Goal: Task Accomplishment & Management: Manage account settings

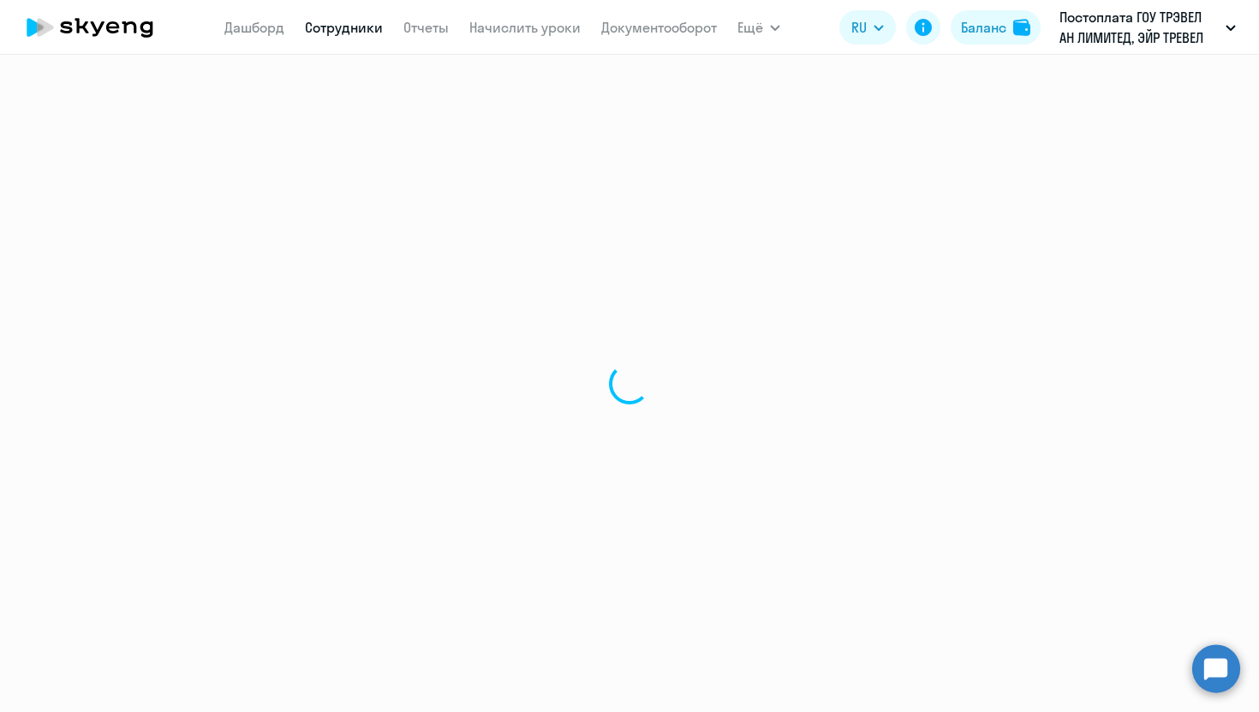
select select "30"
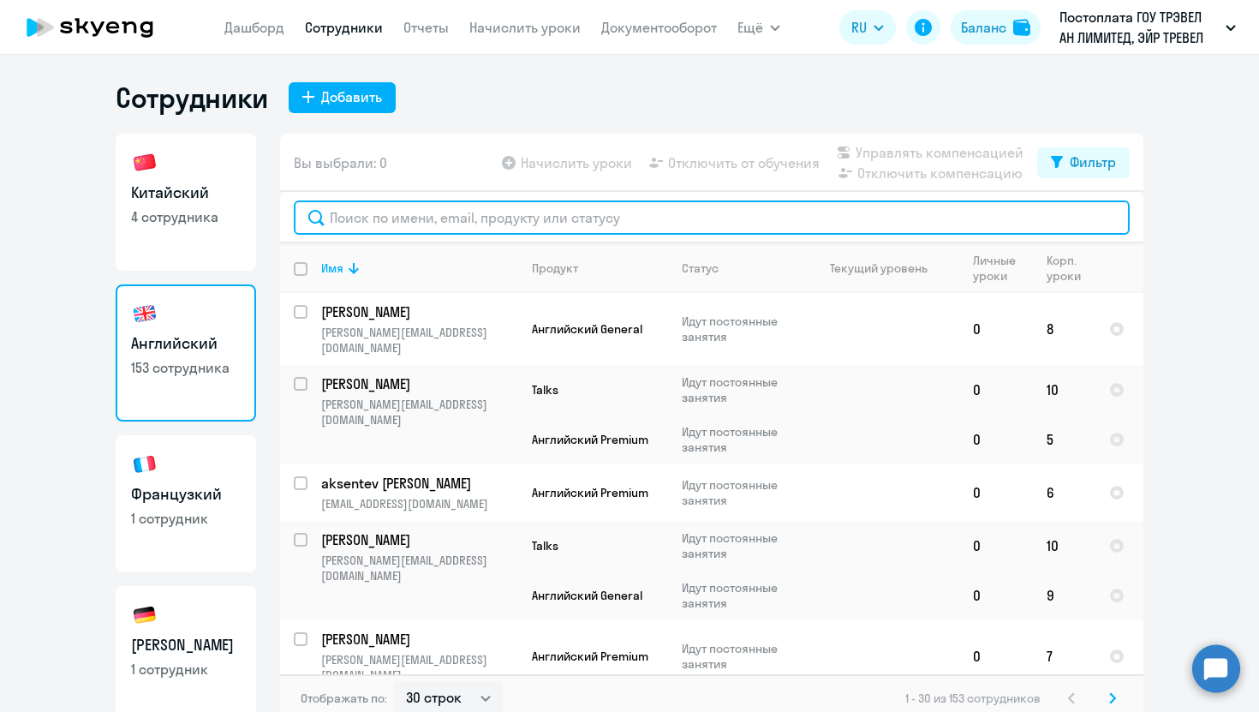
click at [404, 218] on input "text" at bounding box center [712, 217] width 836 height 34
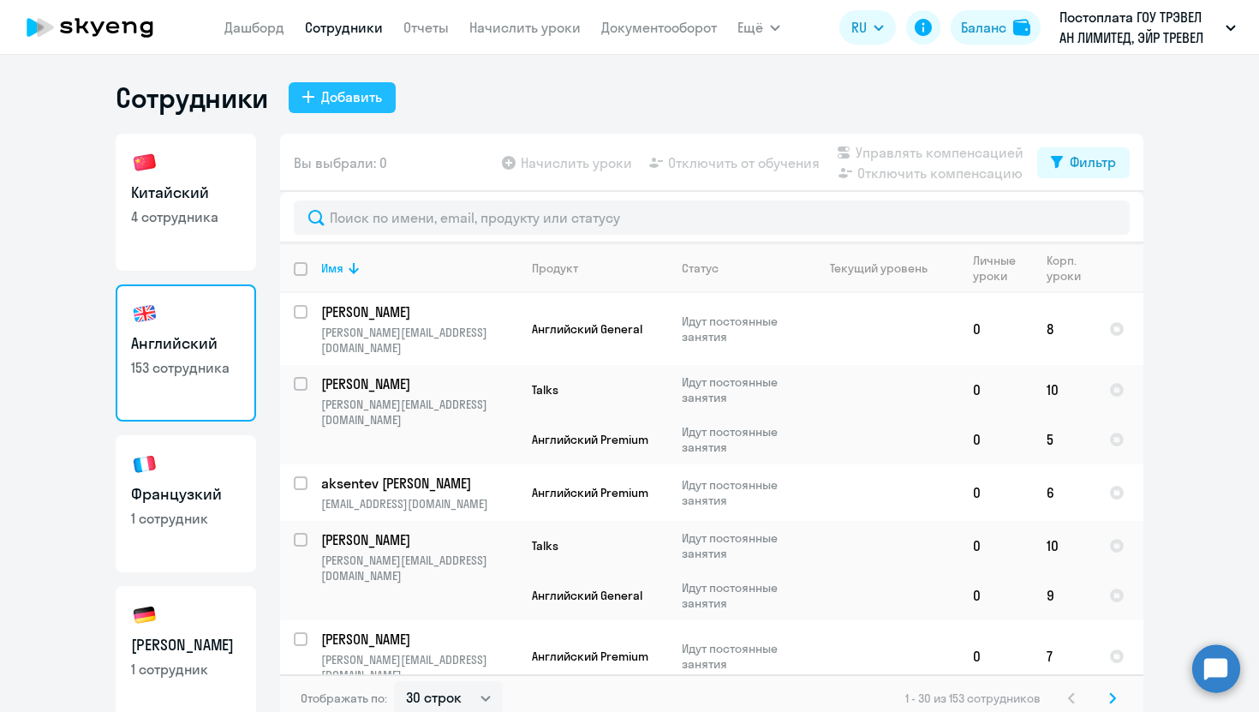
click at [334, 107] on button "Добавить" at bounding box center [342, 97] width 107 height 31
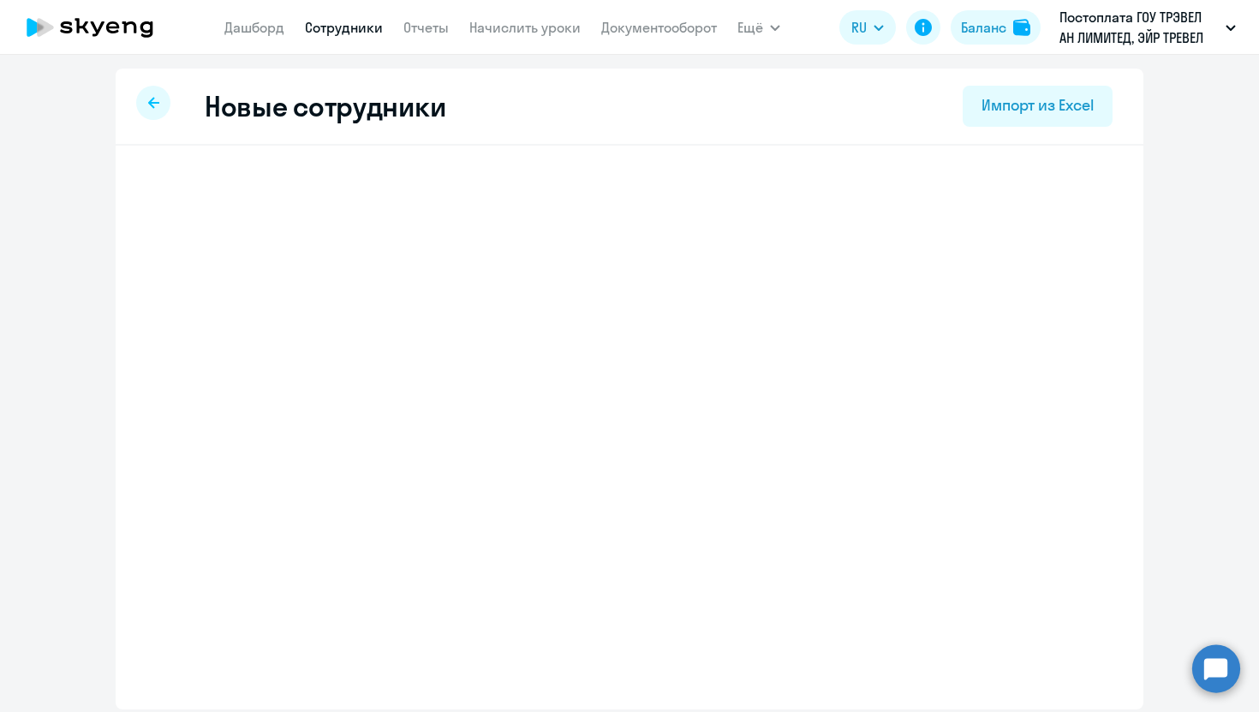
select select "english_adult_not_native_speaker"
select select "3"
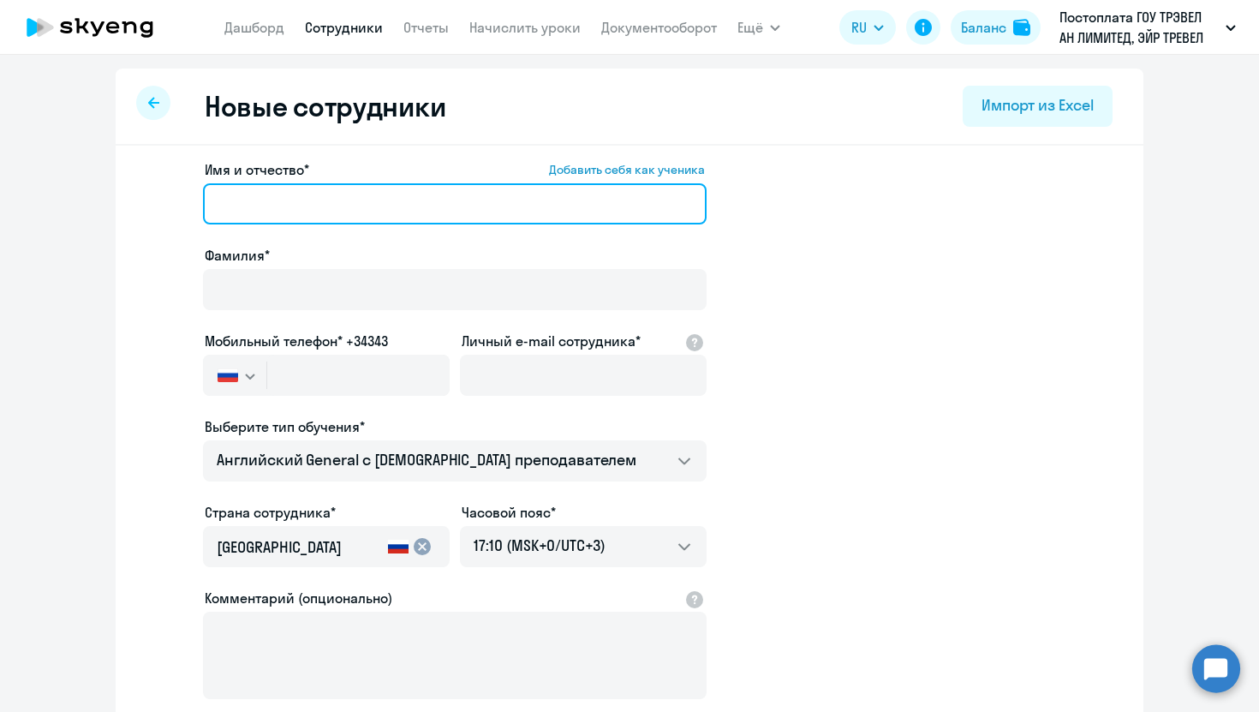
click at [331, 210] on input "Имя и отчество* Добавить себя как ученика" at bounding box center [455, 203] width 504 height 41
paste input "[EMAIL_ADDRESS][DOMAIN_NAME]"
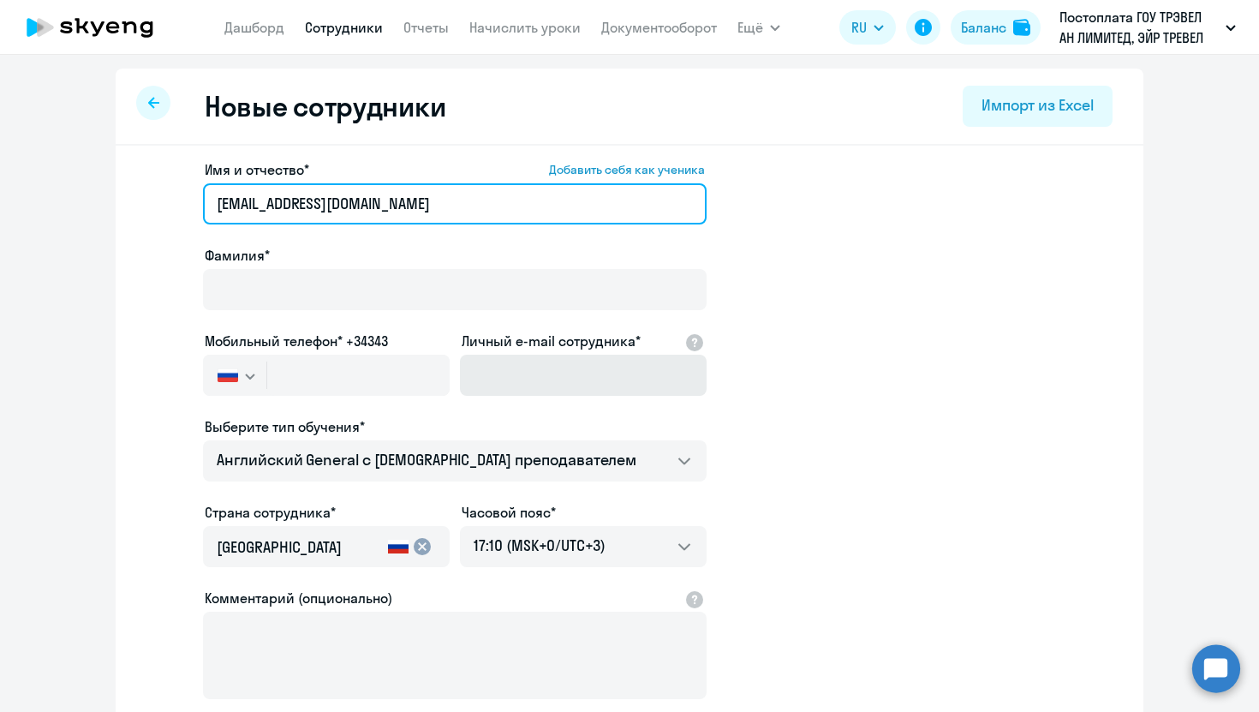
type input "[EMAIL_ADDRESS][DOMAIN_NAME]"
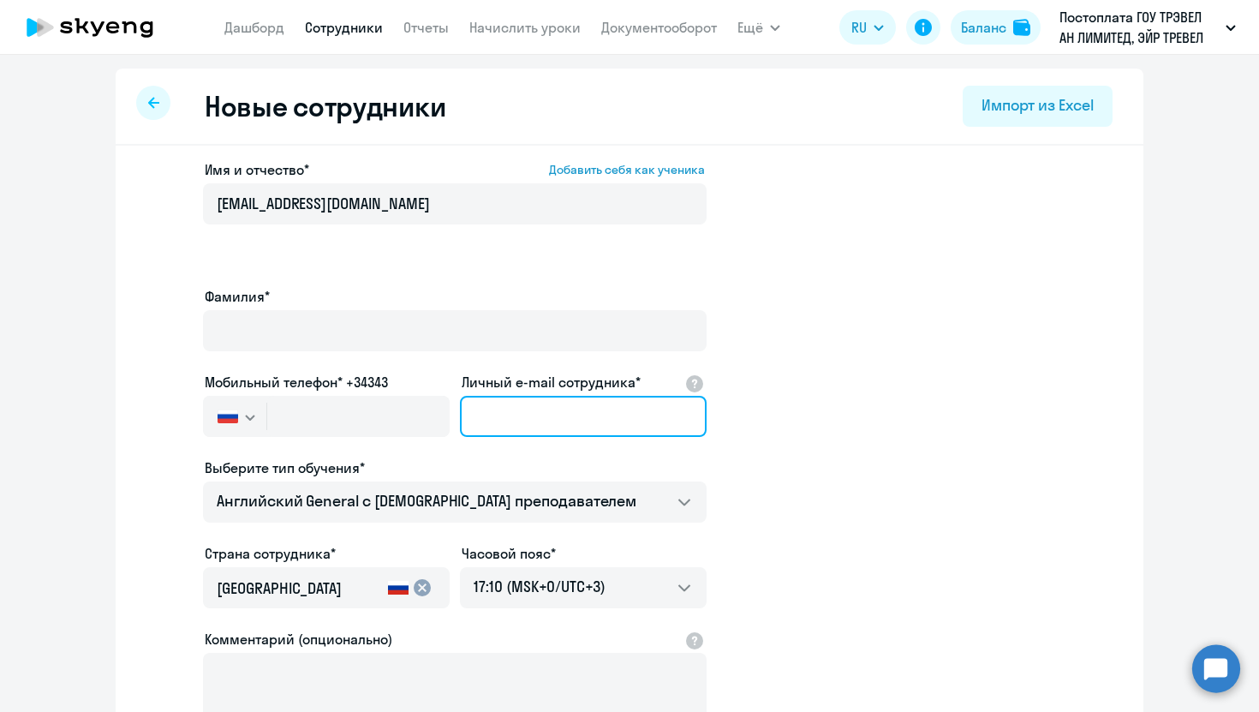
click at [526, 396] on input "Личный e-mail сотрудника*" at bounding box center [583, 416] width 247 height 41
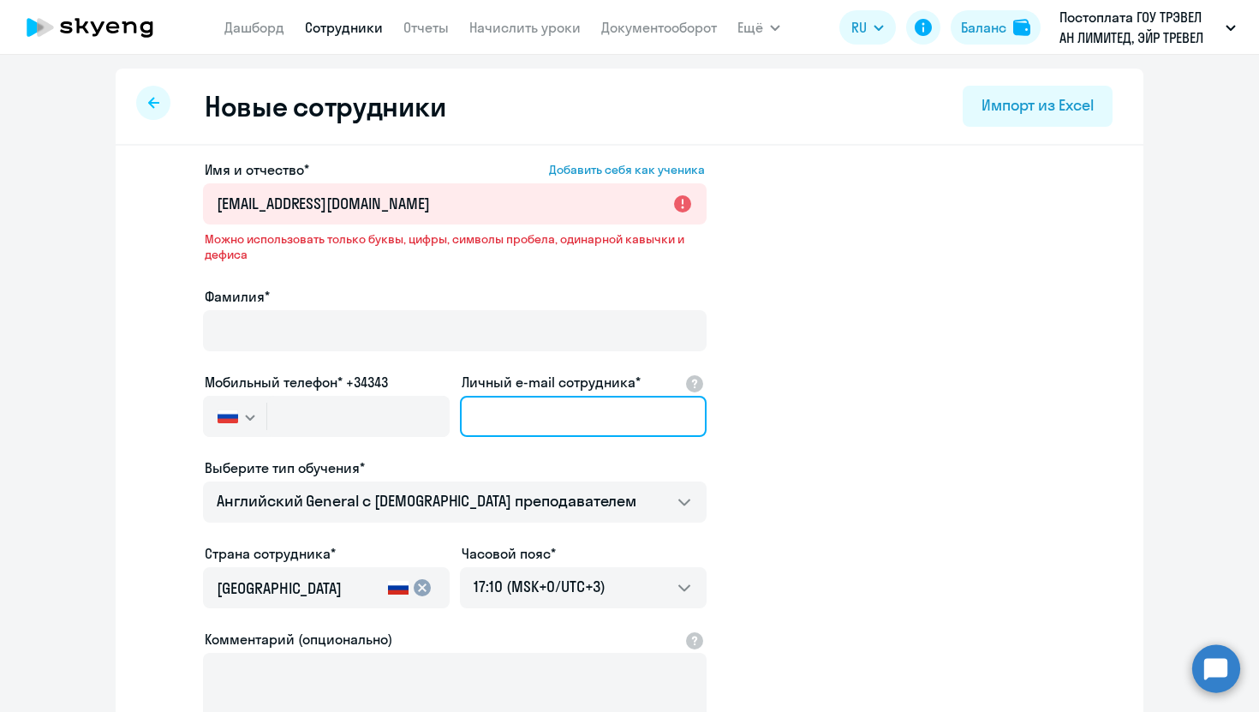
paste input "[EMAIL_ADDRESS][DOMAIN_NAME]"
type input "[EMAIL_ADDRESS][DOMAIN_NAME]"
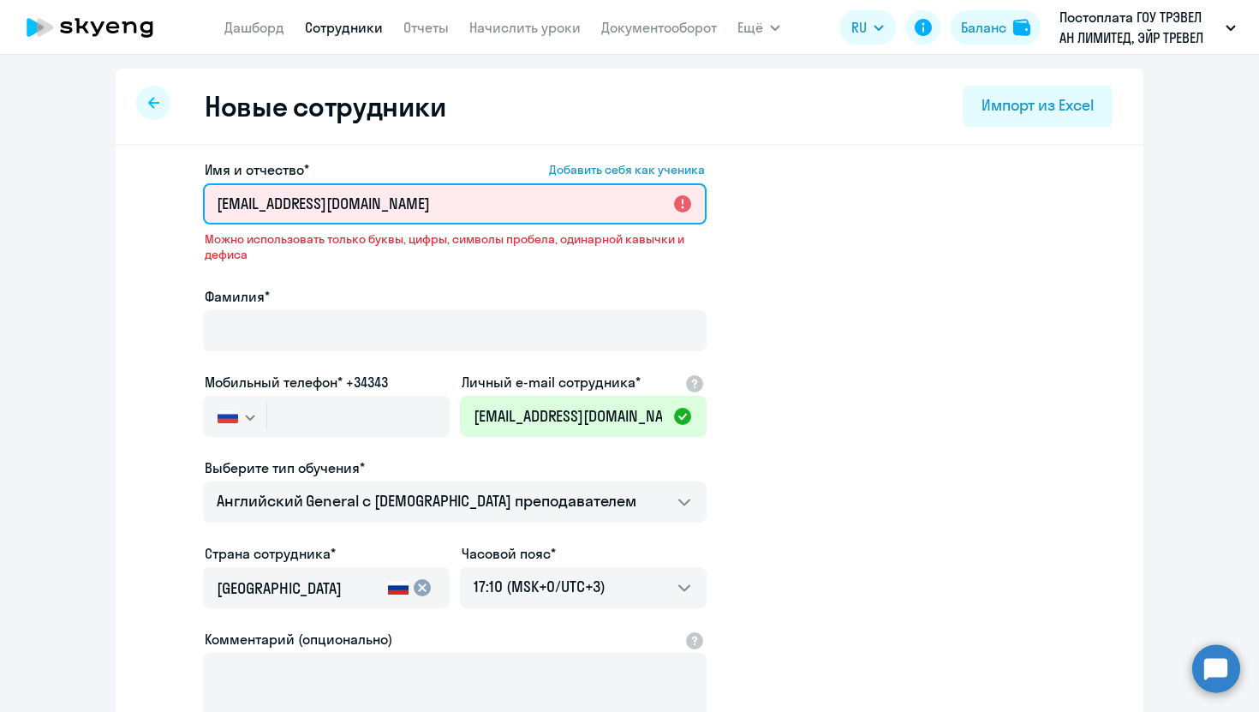
drag, startPoint x: 464, startPoint y: 216, endPoint x: 331, endPoint y: 212, distance: 133.7
click at [331, 212] on input "[EMAIL_ADDRESS][DOMAIN_NAME]" at bounding box center [455, 203] width 504 height 41
drag, startPoint x: 332, startPoint y: 200, endPoint x: 281, endPoint y: 198, distance: 51.4
click at [281, 198] on input "maksim.kirillov" at bounding box center [455, 203] width 504 height 41
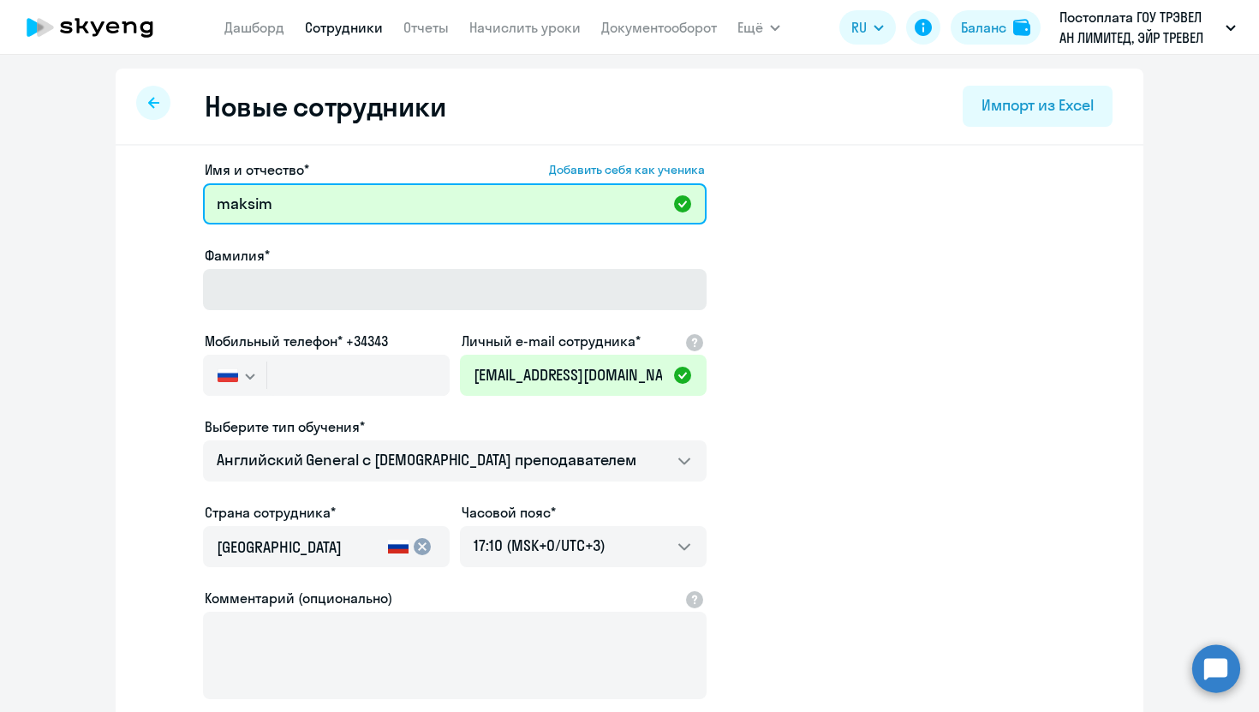
type input "maksim"
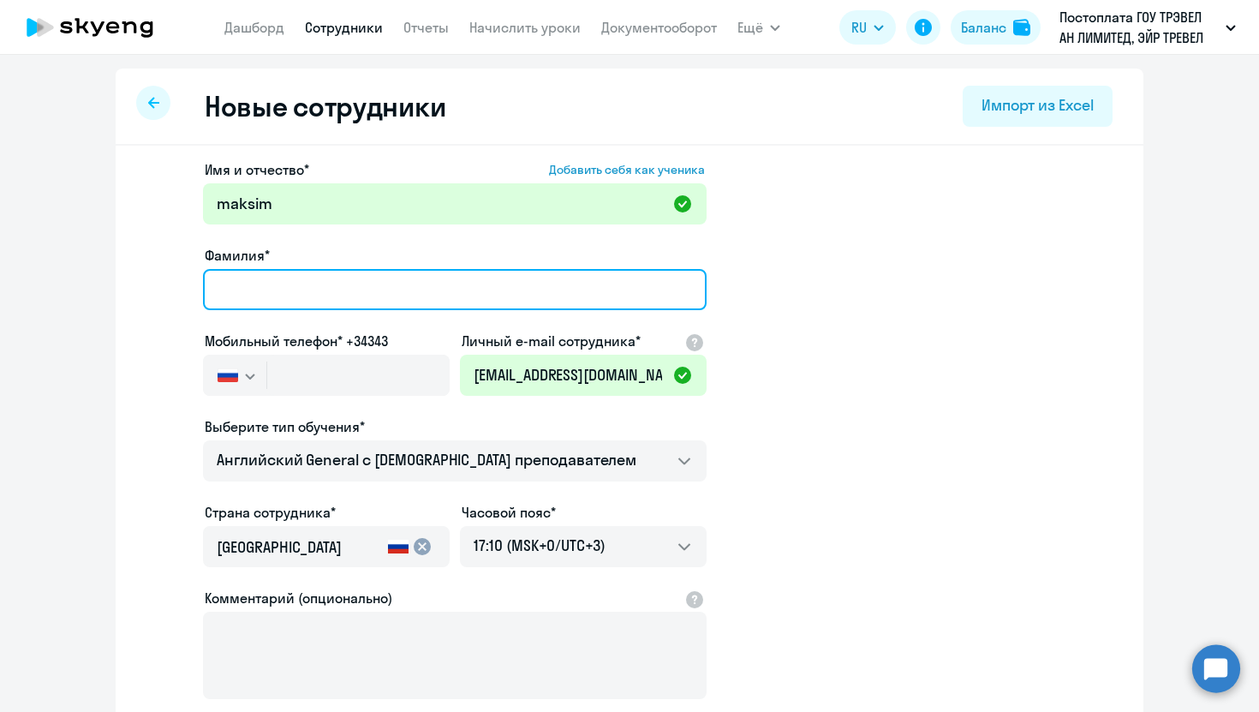
click at [272, 289] on input "Фамилия*" at bounding box center [455, 289] width 504 height 41
type input "Л"
paste input "irillov"
type input "[PERSON_NAME]"
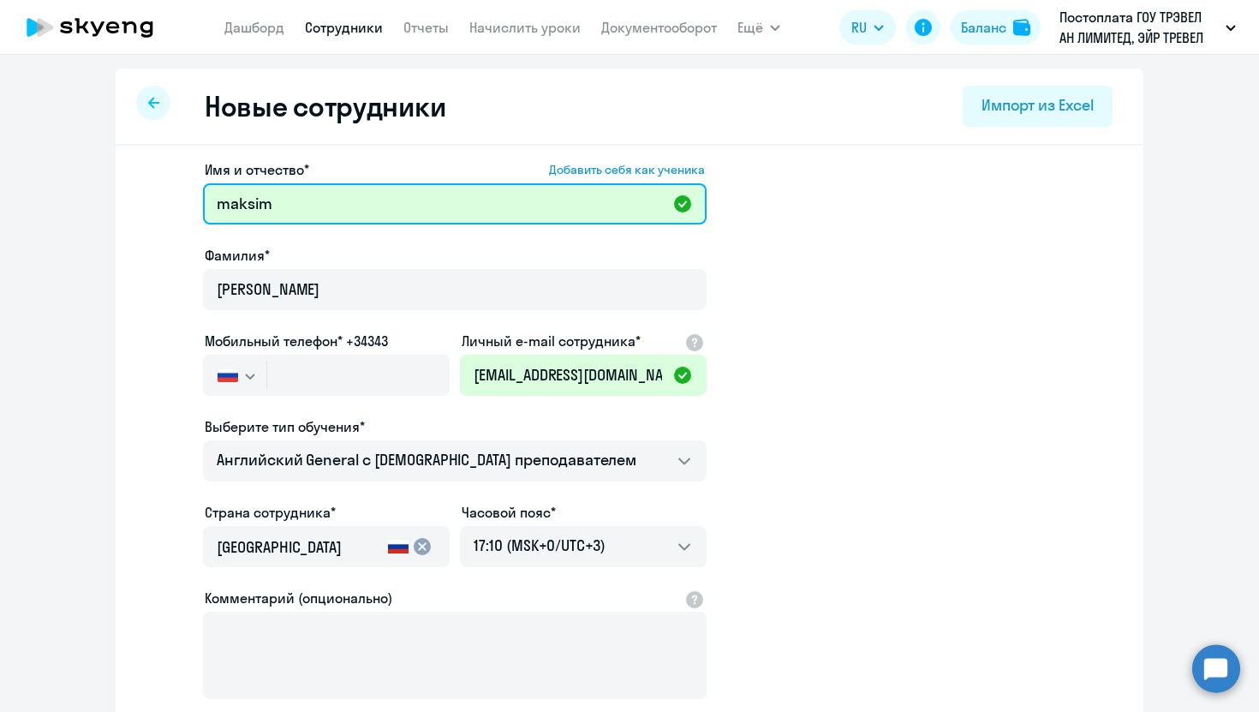
drag, startPoint x: 230, startPoint y: 206, endPoint x: 225, endPoint y: 381, distance: 174.8
click at [230, 206] on input "maksim" at bounding box center [455, 203] width 504 height 41
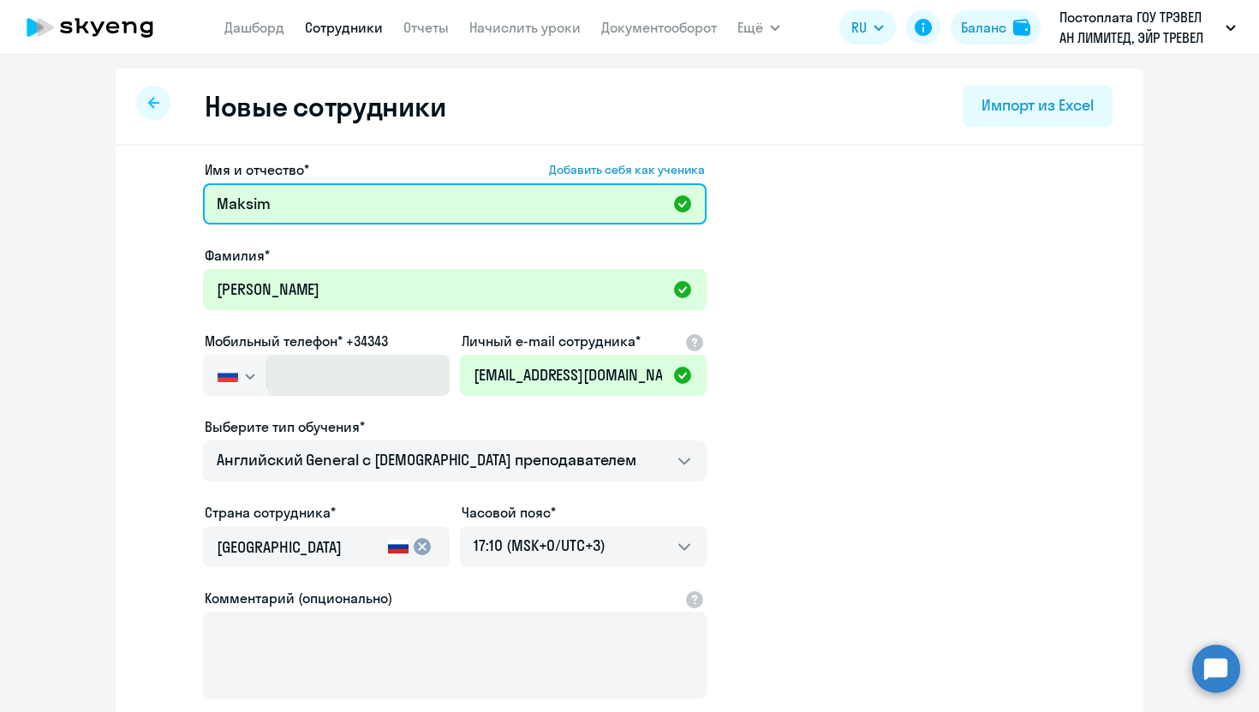
type input "Maksim"
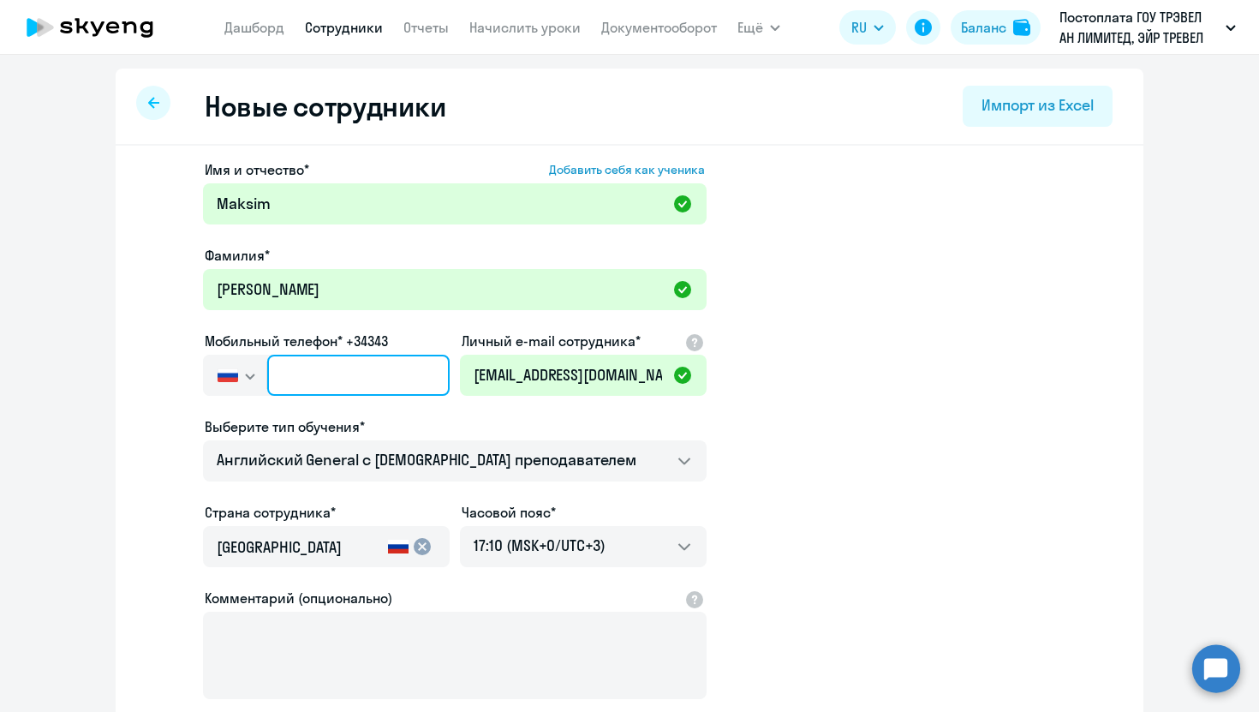
click at [334, 376] on input "text" at bounding box center [358, 375] width 182 height 41
paste input "+7 909 006-76-25"
type input "+7 909 006-76-25"
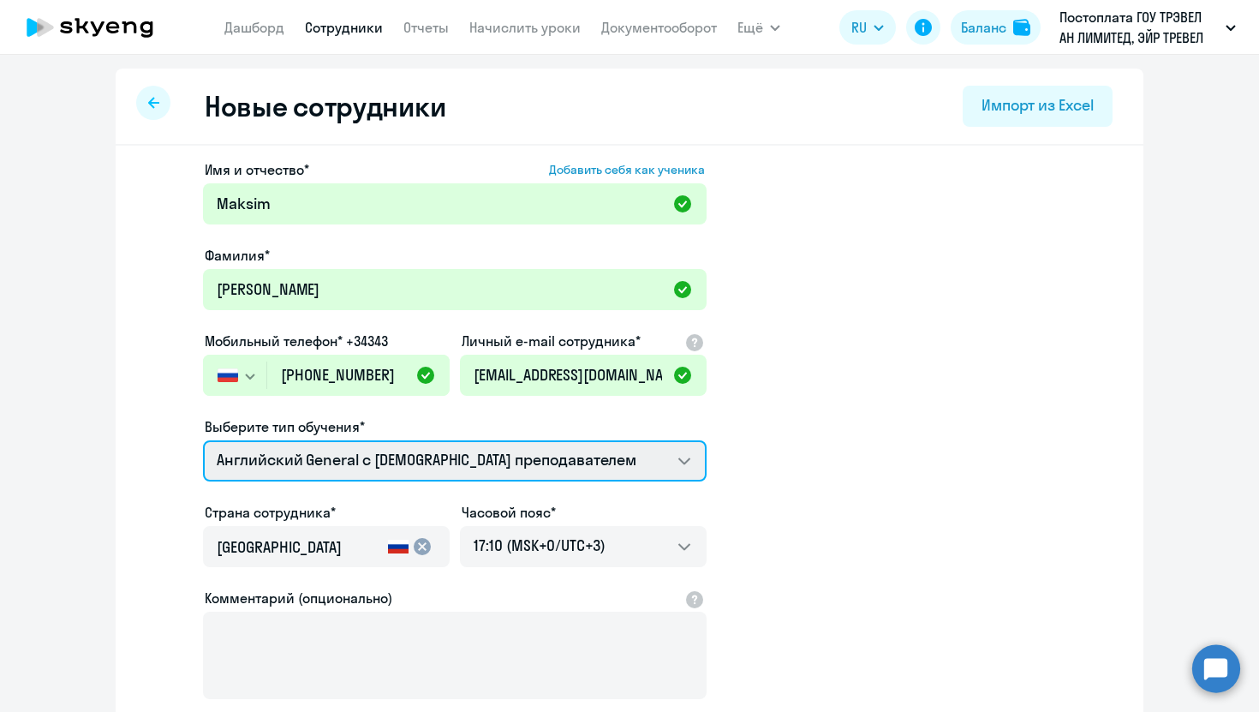
click at [407, 462] on select "Screening Test Английский General с русскоговорящим преподавателем Английский G…" at bounding box center [455, 460] width 504 height 41
select select "english_adult_not_native_speaker_premium"
click at [203, 440] on select "Screening Test Английский General с русскоговорящим преподавателем Английский G…" at bounding box center [455, 460] width 504 height 41
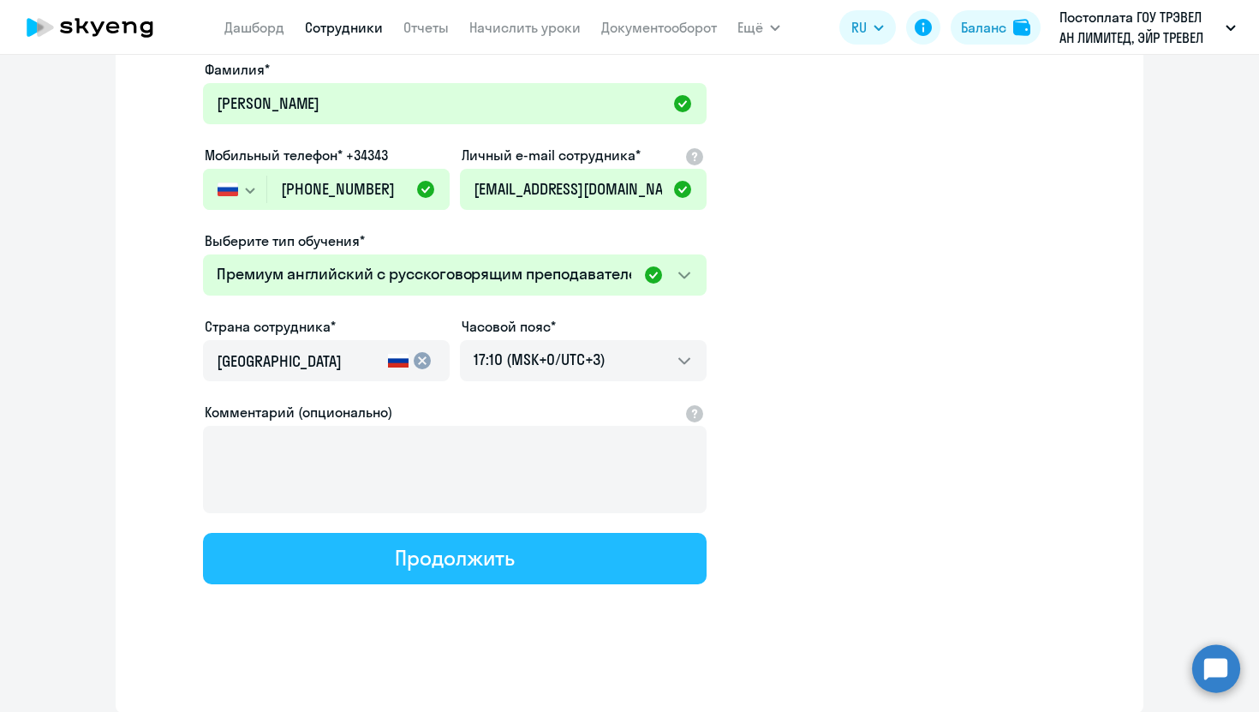
click at [362, 560] on button "Продолжить" at bounding box center [455, 558] width 504 height 51
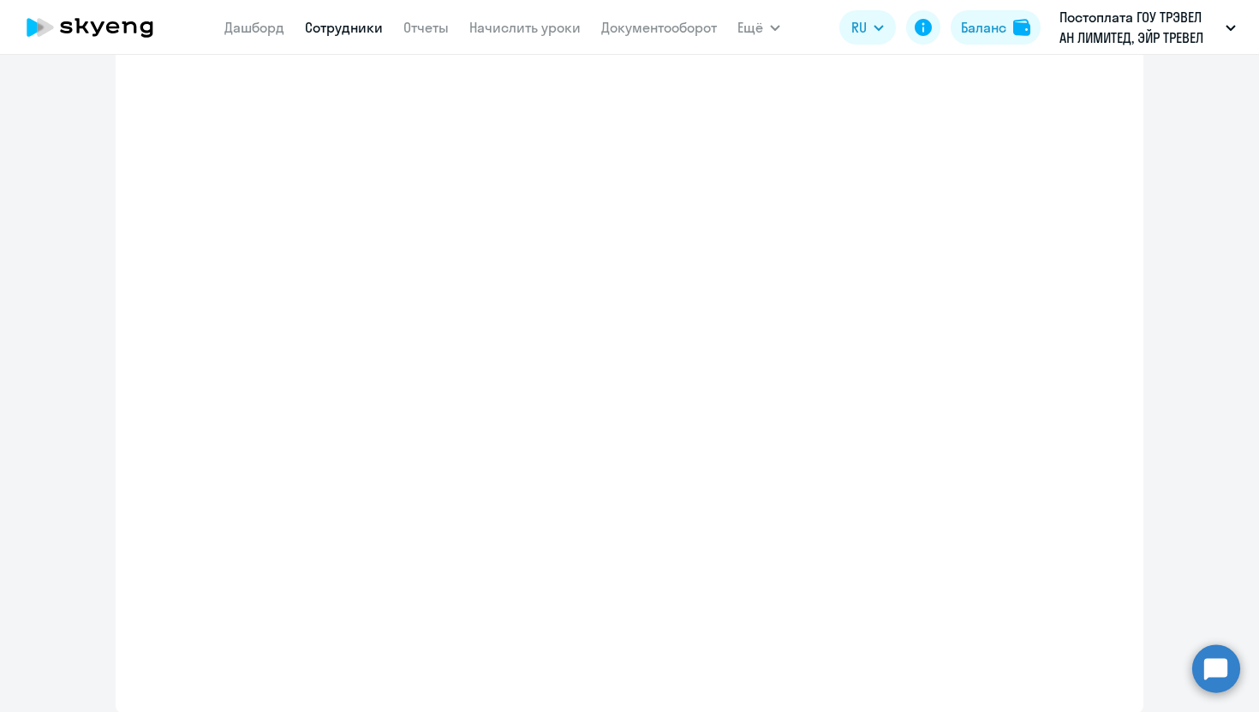
select select "english_adult_not_native_speaker_premium"
select select "3"
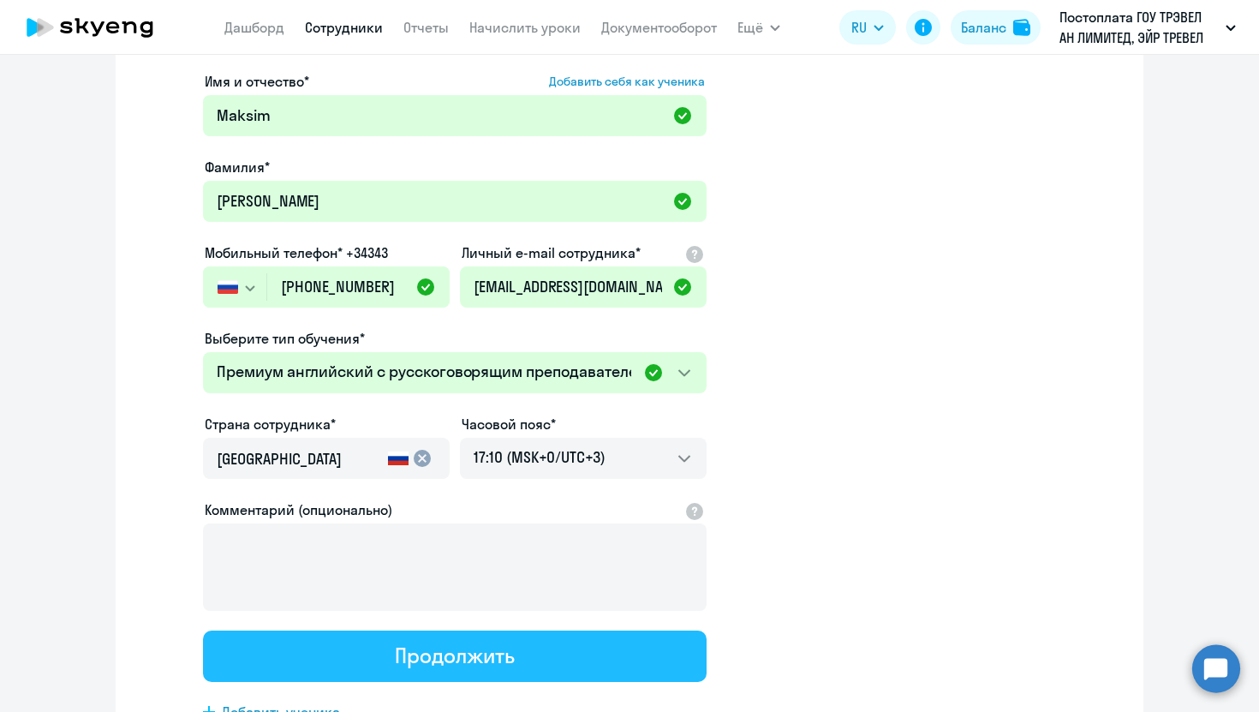
scroll to position [0, 0]
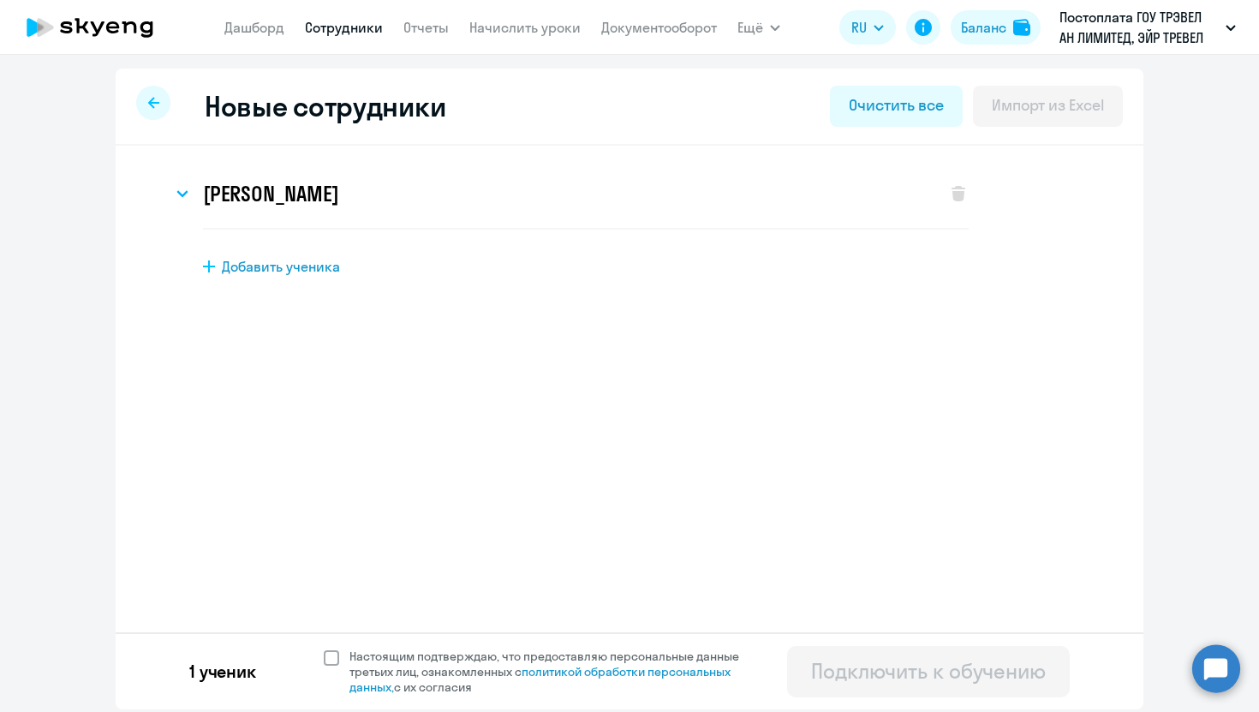
click at [330, 650] on span at bounding box center [331, 657] width 15 height 15
click at [324, 648] on input "Настоящим подтверждаю, что предоставляю персональные данные третьих лиц, ознако…" at bounding box center [323, 648] width 1 height 1
checkbox input "true"
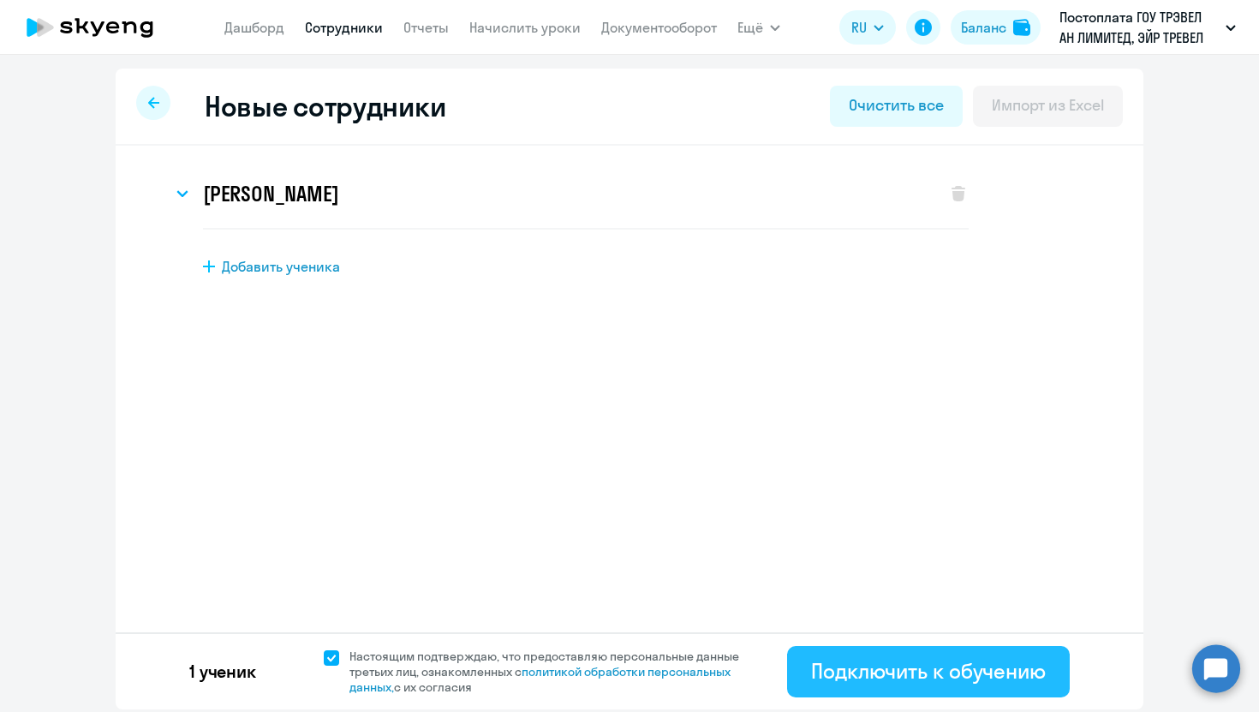
click at [875, 674] on div "Подключить к обучению" at bounding box center [928, 670] width 235 height 27
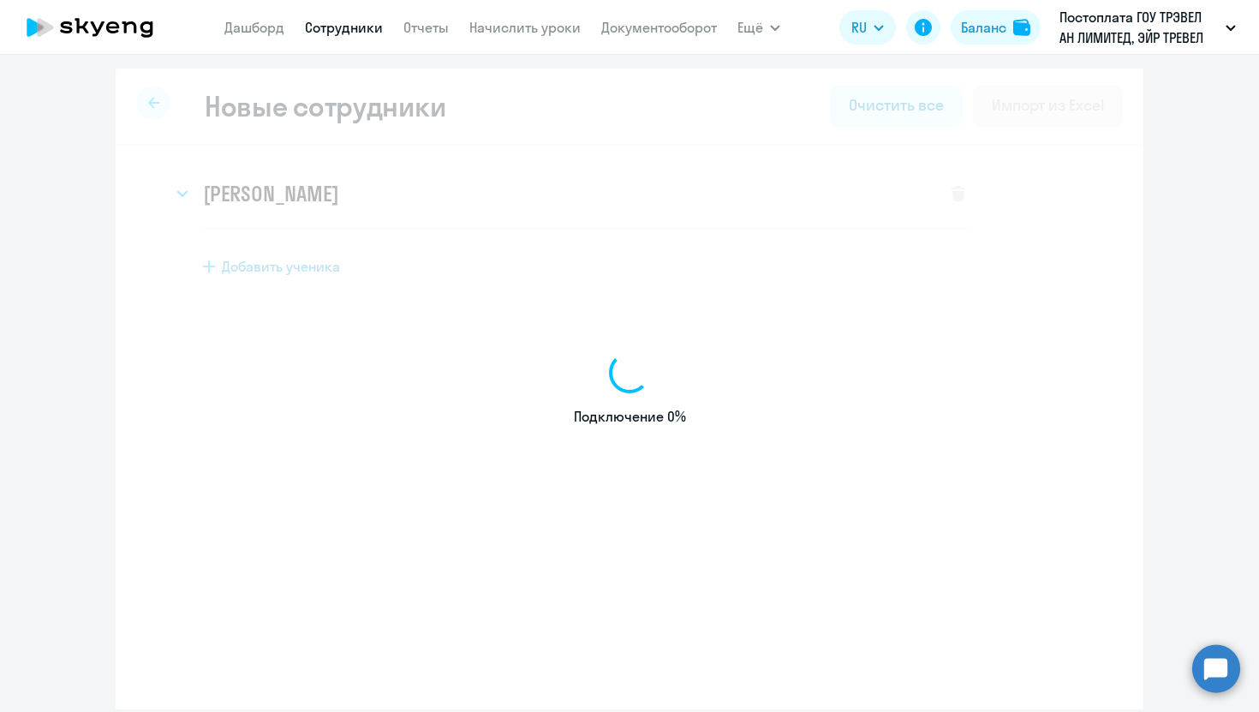
select select "english_adult_not_native_speaker"
select select "3"
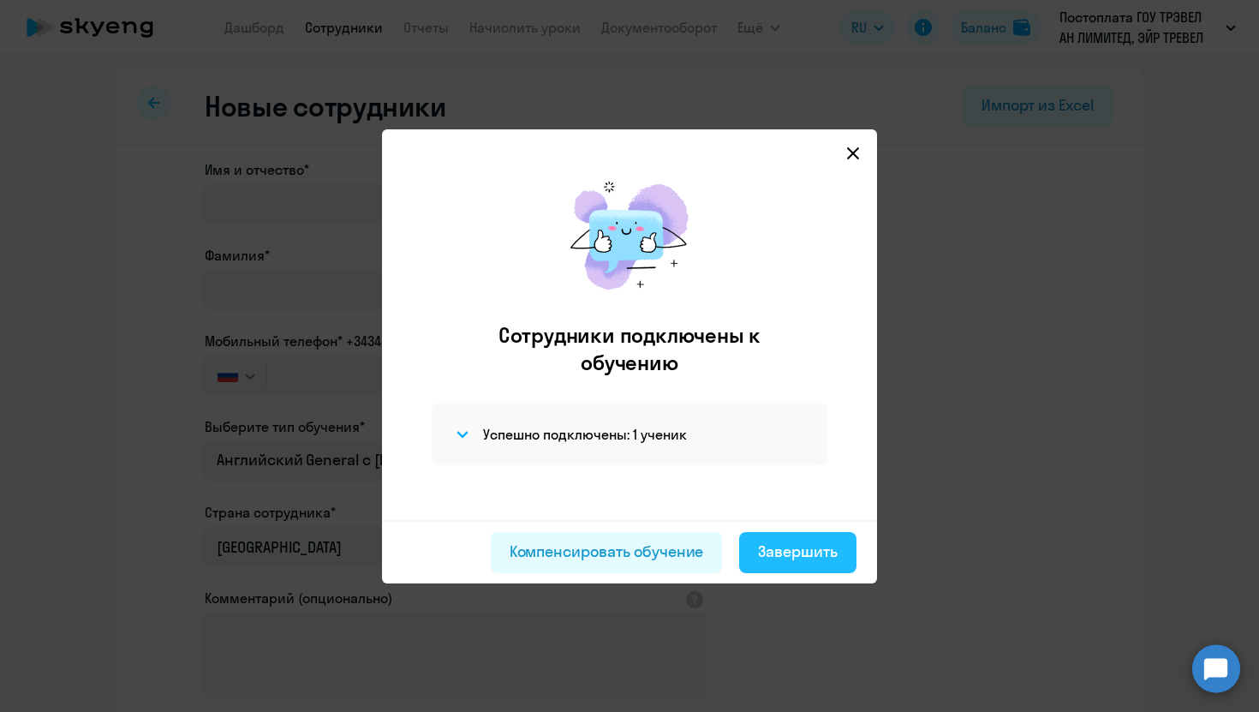
click at [809, 549] on div "Завершить" at bounding box center [798, 551] width 80 height 22
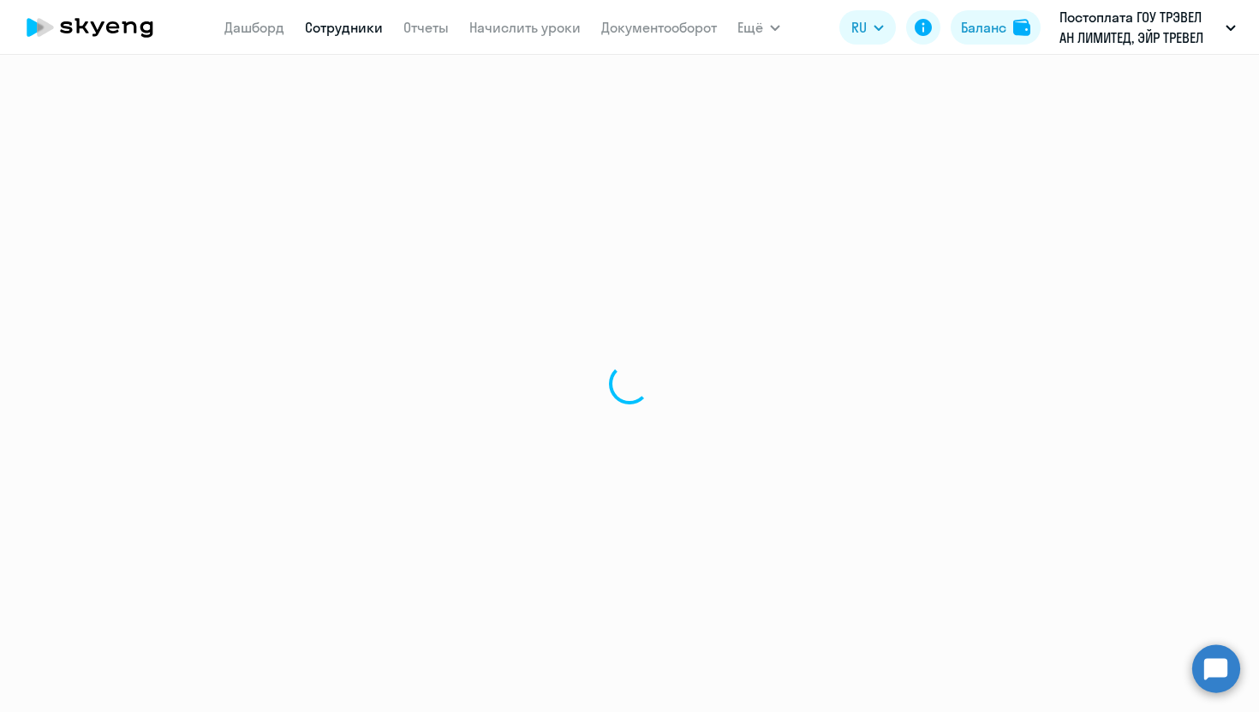
select select "30"
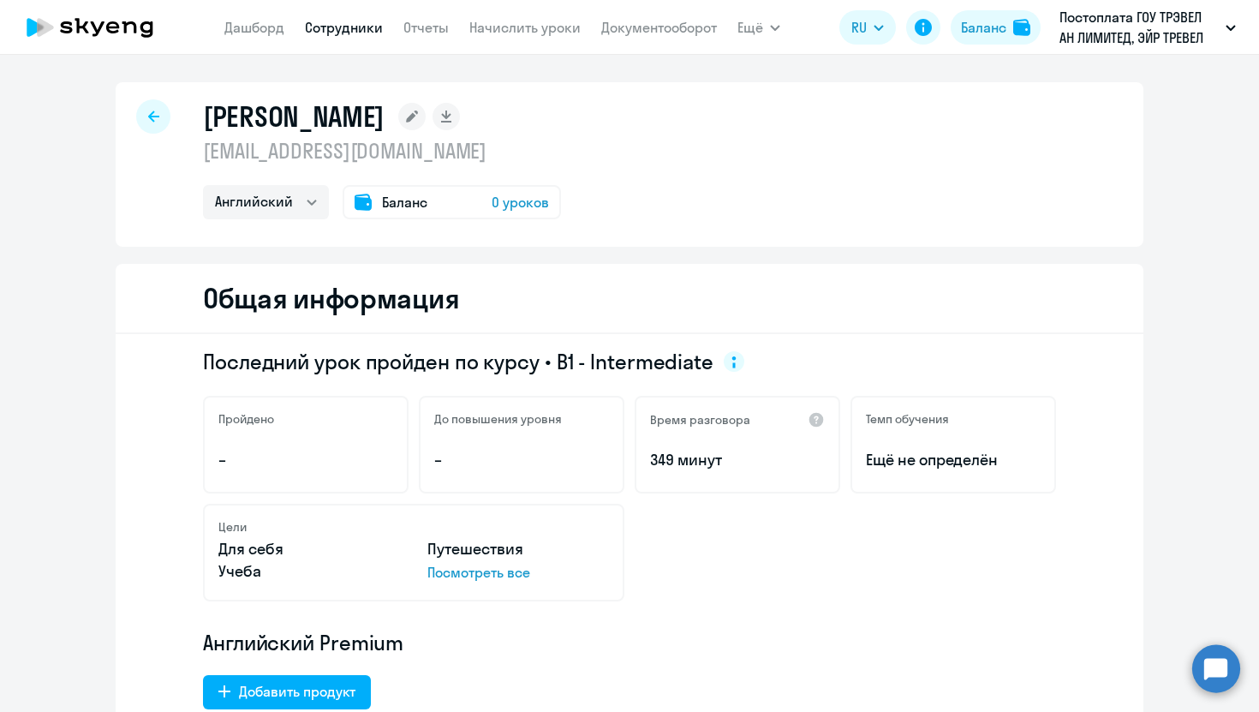
select select "english"
click at [418, 116] on icon at bounding box center [412, 116] width 12 height 12
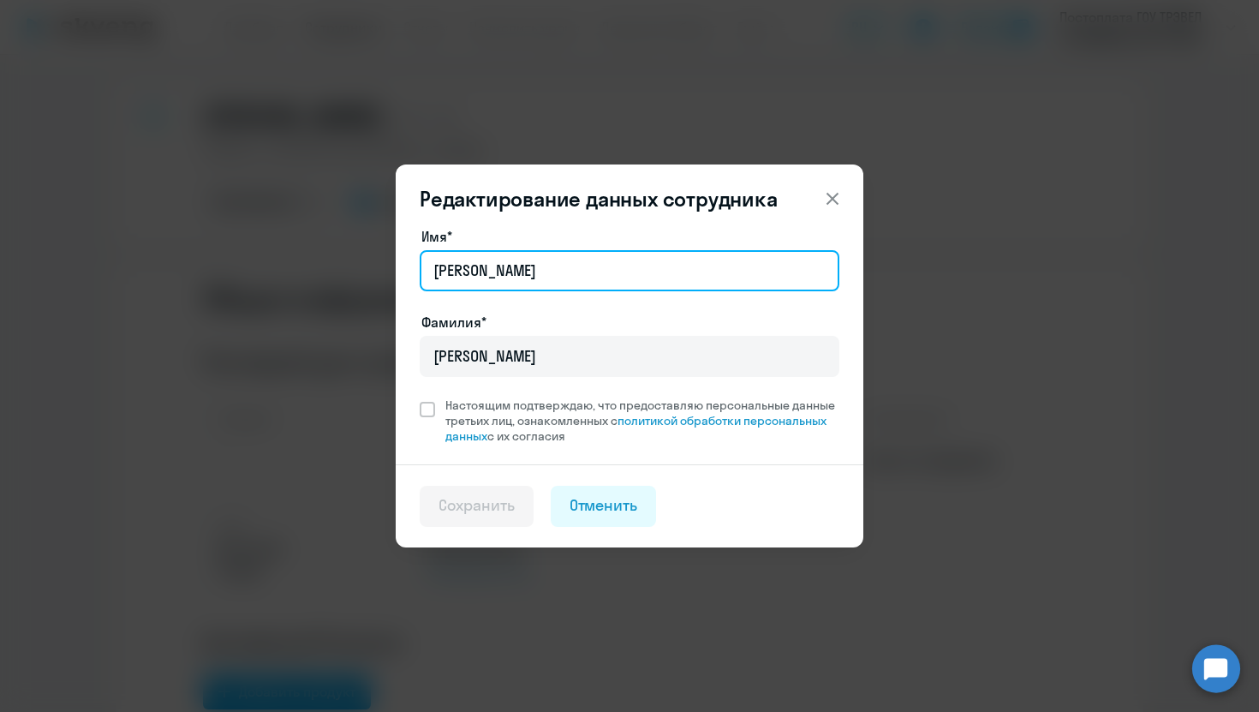
drag, startPoint x: 546, startPoint y: 272, endPoint x: 379, endPoint y: 272, distance: 167.9
click at [379, 272] on div "Редактирование данных сотрудника Имя* [PERSON_NAME]* [PERSON_NAME] подтверждаю,…" at bounding box center [629, 356] width 829 height 480
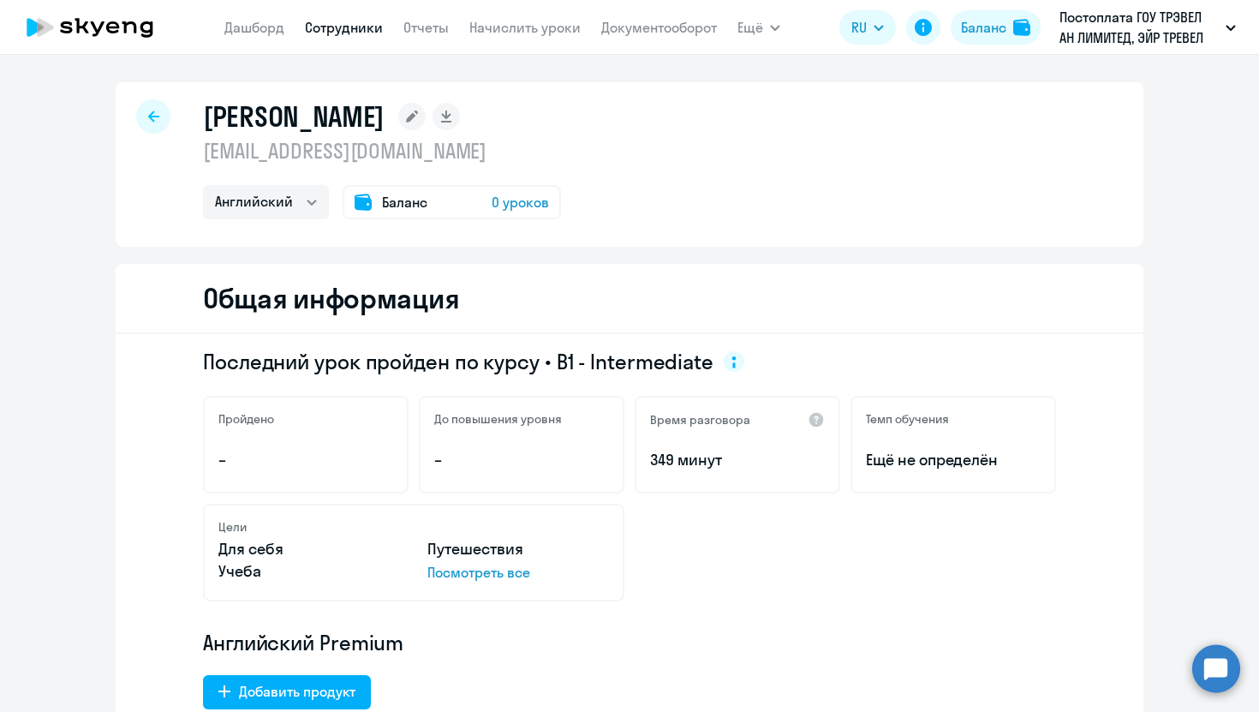
click at [426, 113] on rect at bounding box center [411, 116] width 27 height 27
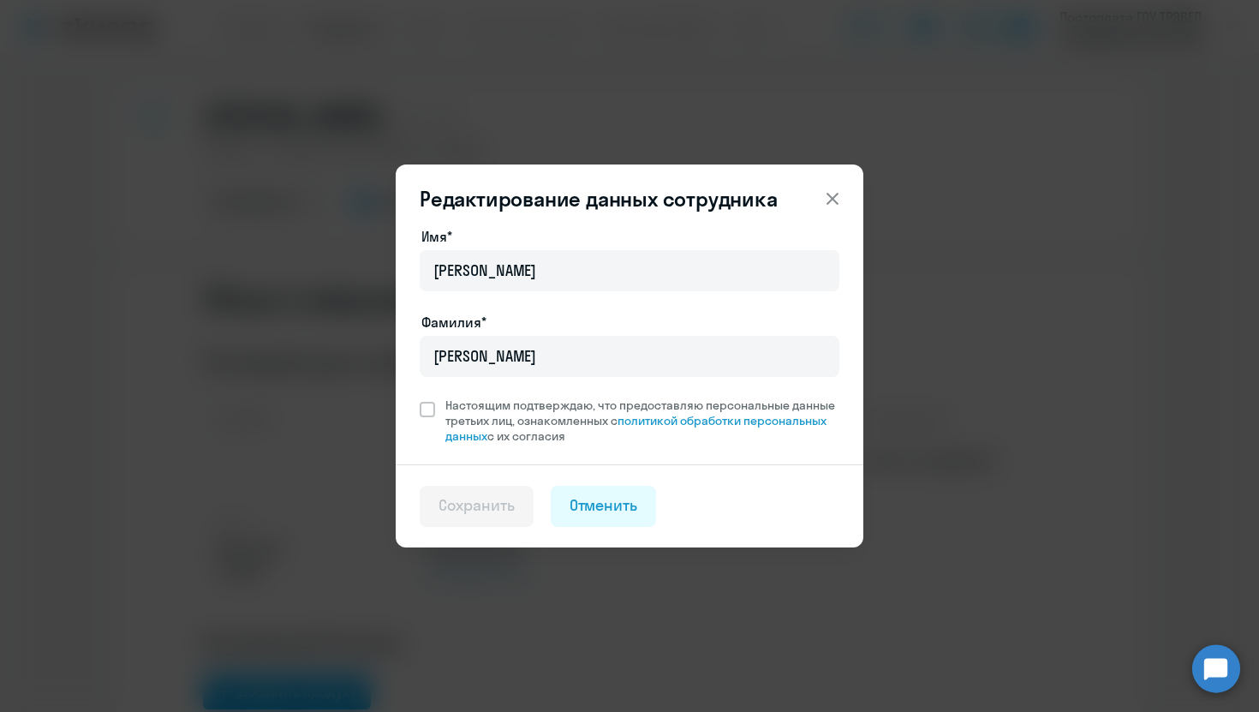
click at [585, 295] on div at bounding box center [630, 294] width 420 height 7
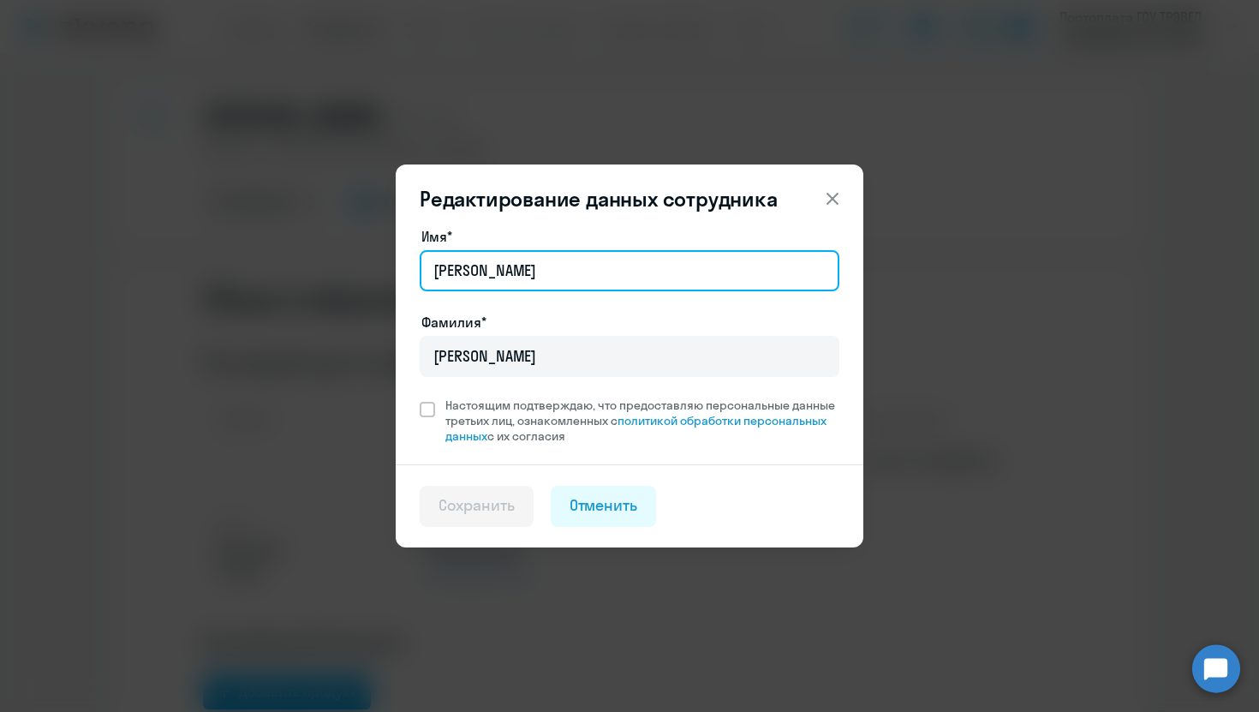
click at [560, 270] on input "[PERSON_NAME]" at bounding box center [630, 270] width 420 height 41
type input "М"
paste input "[EMAIL_ADDRESS][DOMAIN_NAME]"
drag, startPoint x: 677, startPoint y: 272, endPoint x: 540, endPoint y: 279, distance: 137.2
click at [540, 279] on input "[EMAIL_ADDRESS][DOMAIN_NAME]" at bounding box center [630, 270] width 420 height 41
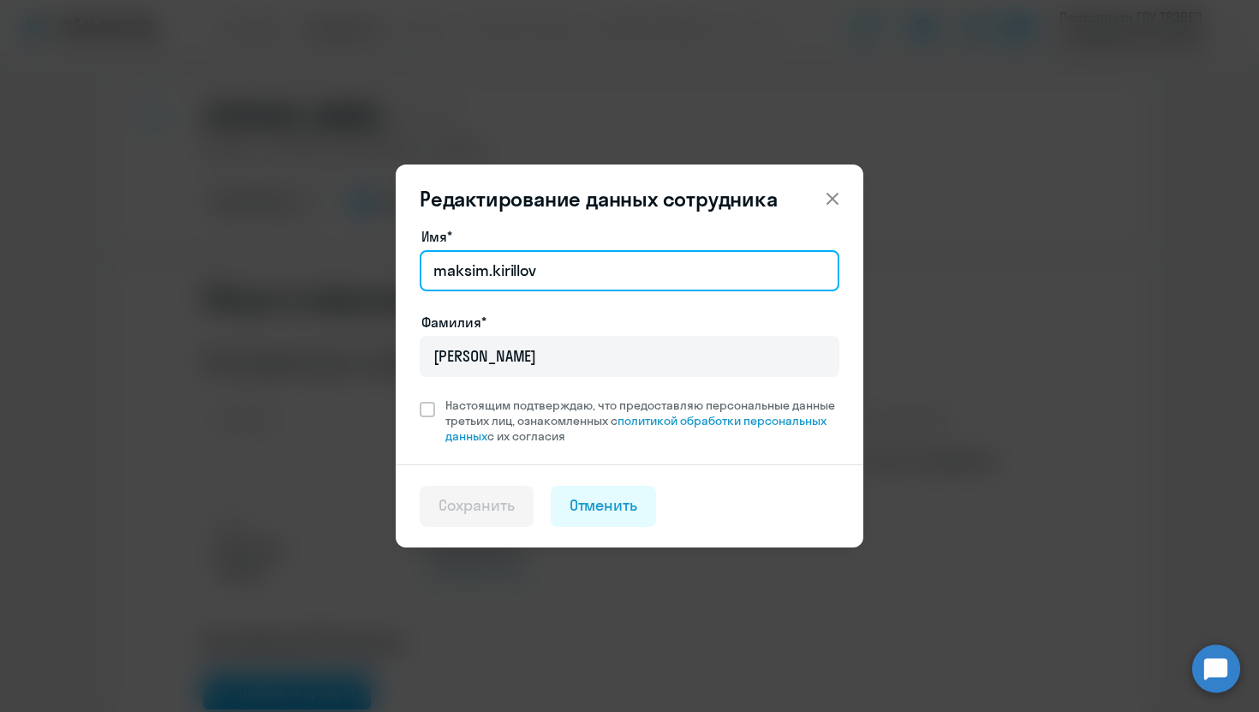
drag, startPoint x: 540, startPoint y: 269, endPoint x: 498, endPoint y: 269, distance: 42.8
click at [498, 269] on input "maksim.kirillov" at bounding box center [630, 270] width 420 height 41
type input "maksim"
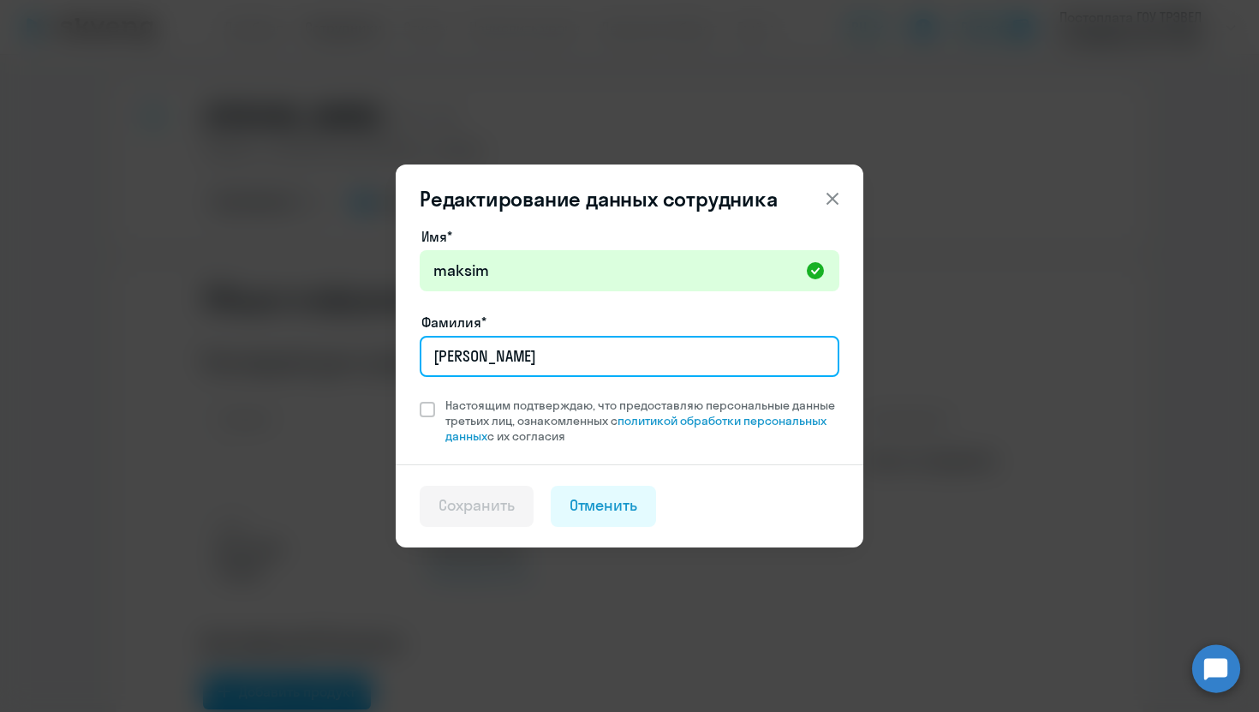
drag, startPoint x: 525, startPoint y: 355, endPoint x: 454, endPoint y: 355, distance: 71.1
click at [454, 355] on input "[PERSON_NAME]" at bounding box center [630, 356] width 420 height 41
type input "[PERSON_NAME]"
paste input "irillov"
click at [434, 355] on input "irillov" at bounding box center [630, 356] width 420 height 41
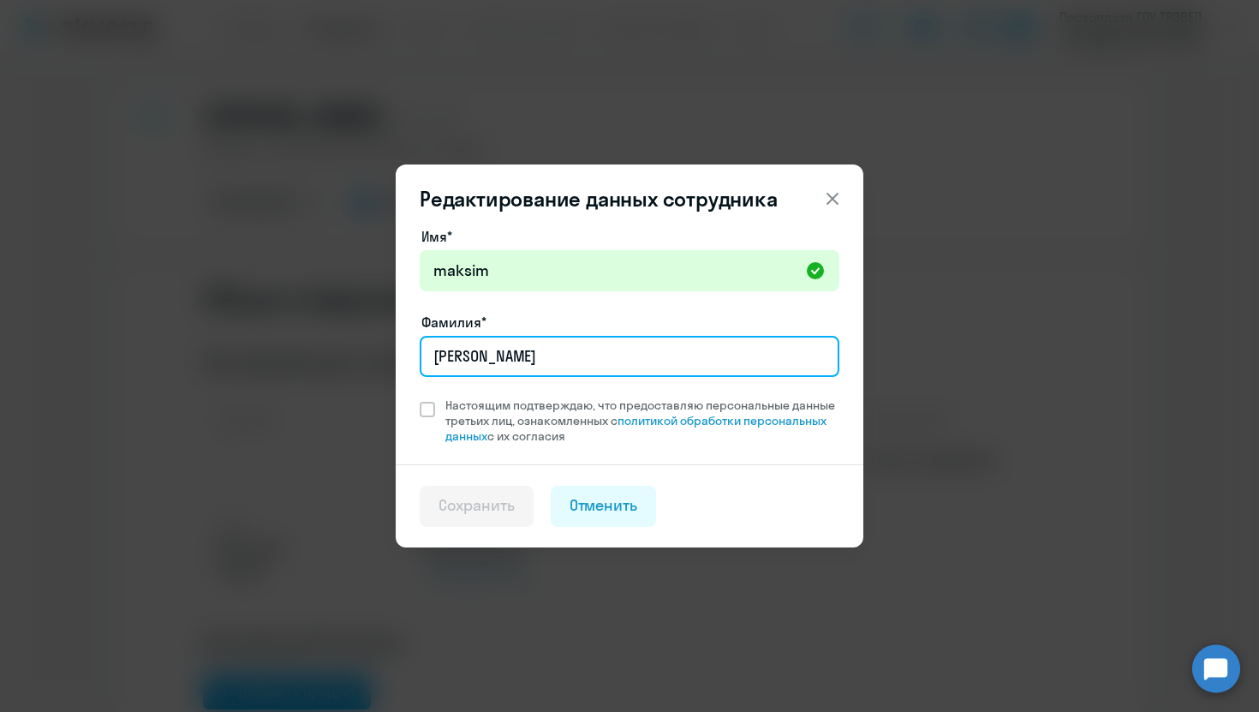
type input "[PERSON_NAME]"
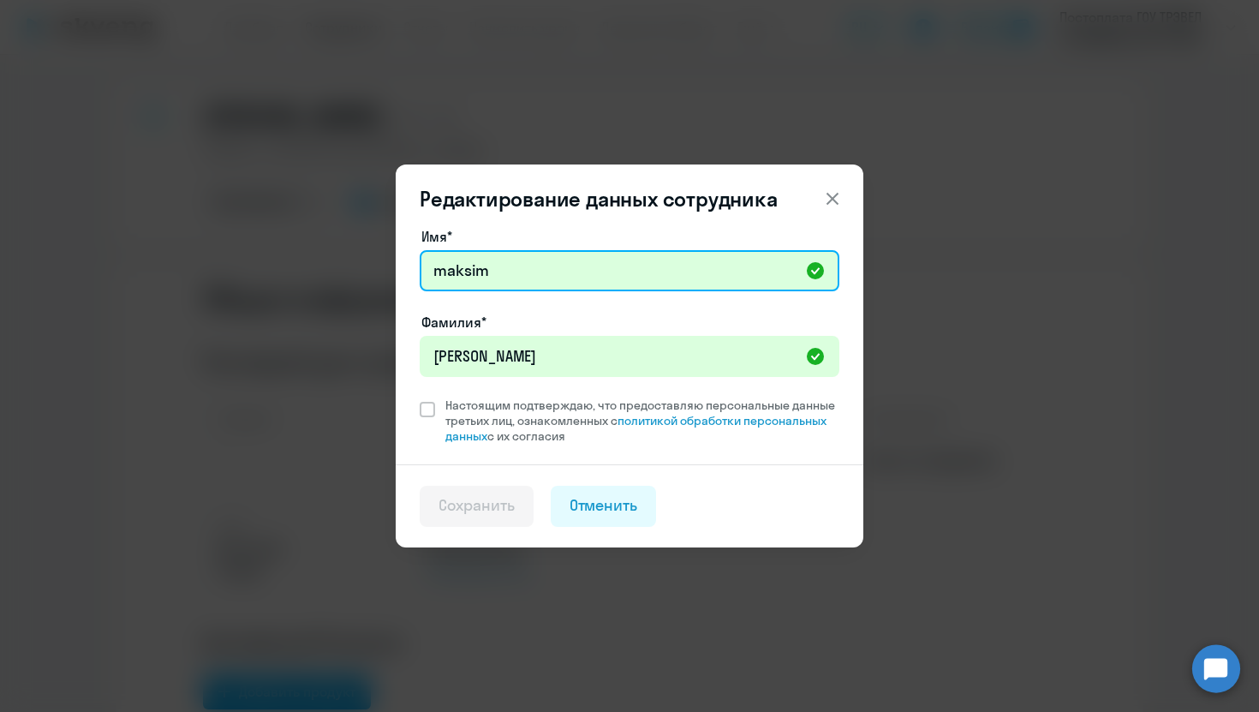
click at [445, 274] on input "maksim" at bounding box center [630, 270] width 420 height 41
type input "Maksim"
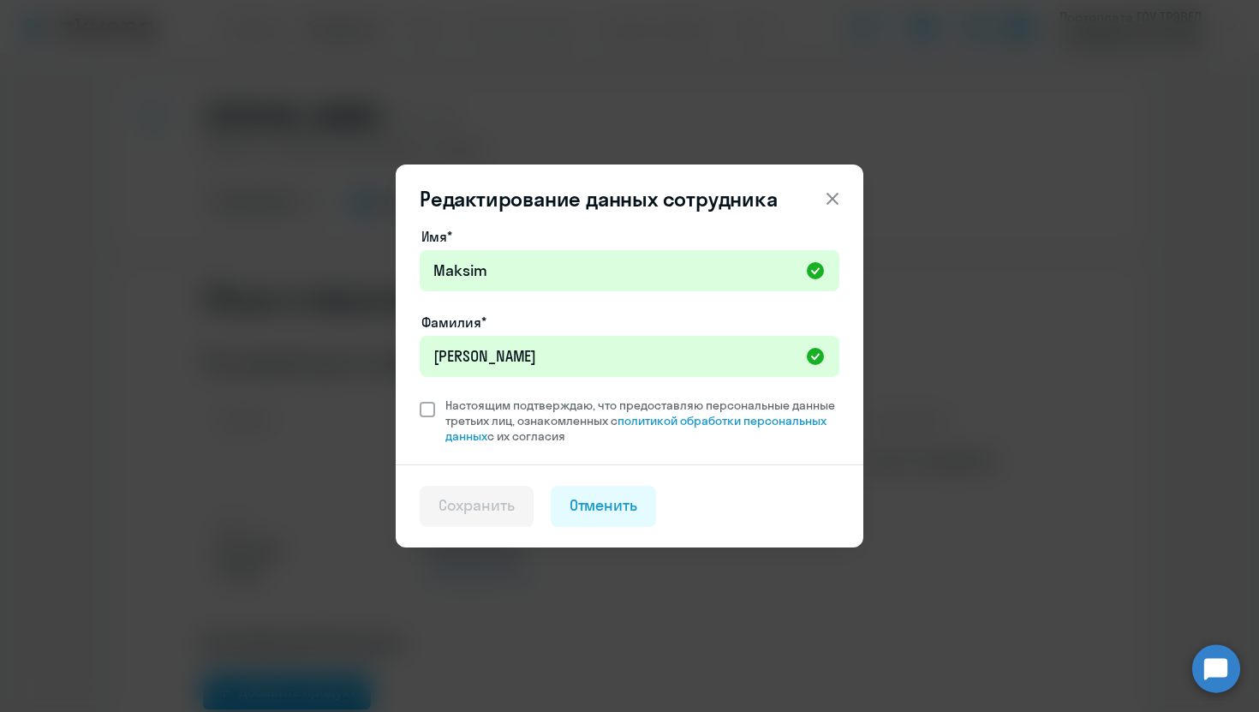
click at [428, 407] on span at bounding box center [427, 409] width 15 height 15
click at [420, 397] on input "Настоящим подтверждаю, что предоставляю персональные данные третьих лиц, ознако…" at bounding box center [419, 397] width 1 height 1
checkbox input "true"
click at [480, 492] on button "Сохранить" at bounding box center [477, 506] width 114 height 41
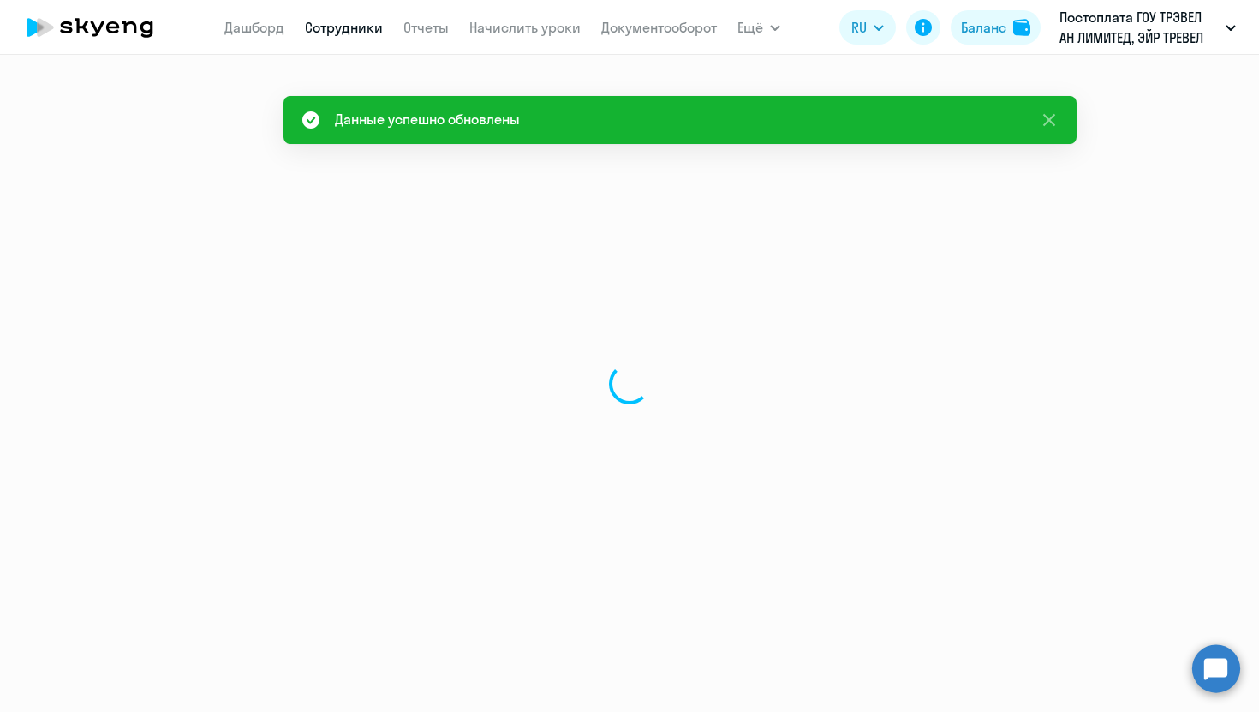
select select "english"
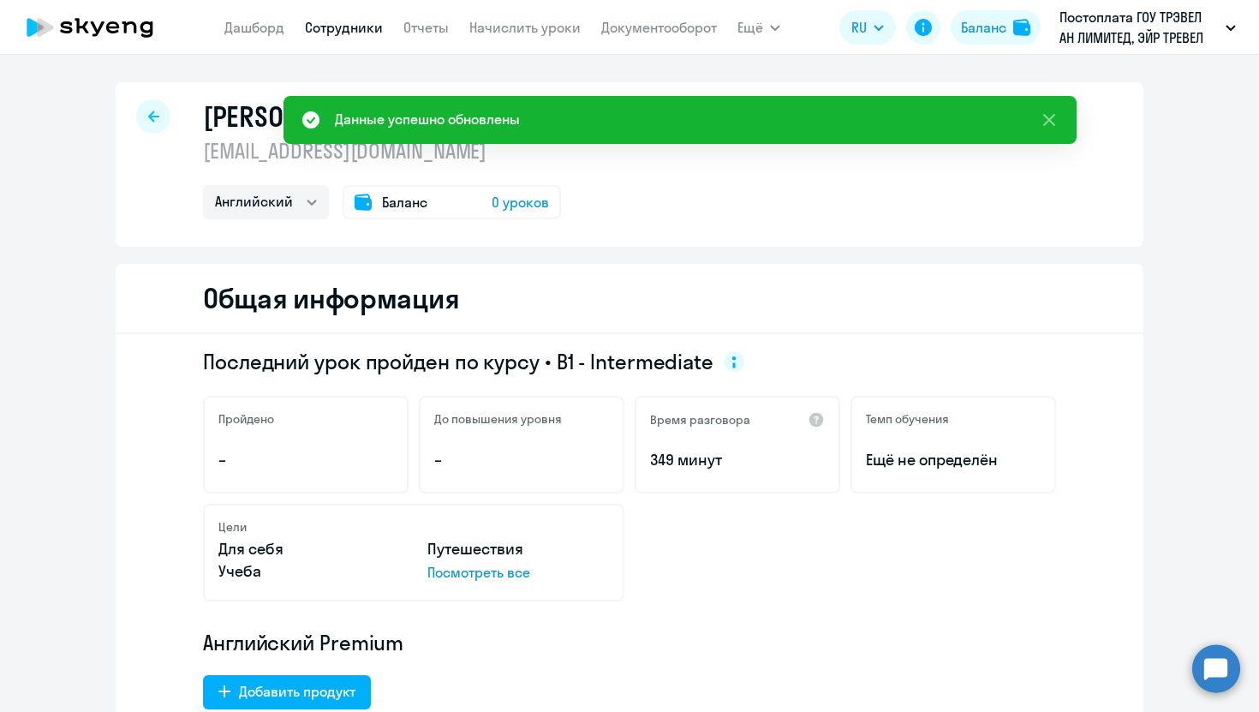
click at [334, 27] on link "Сотрудники" at bounding box center [344, 27] width 78 height 17
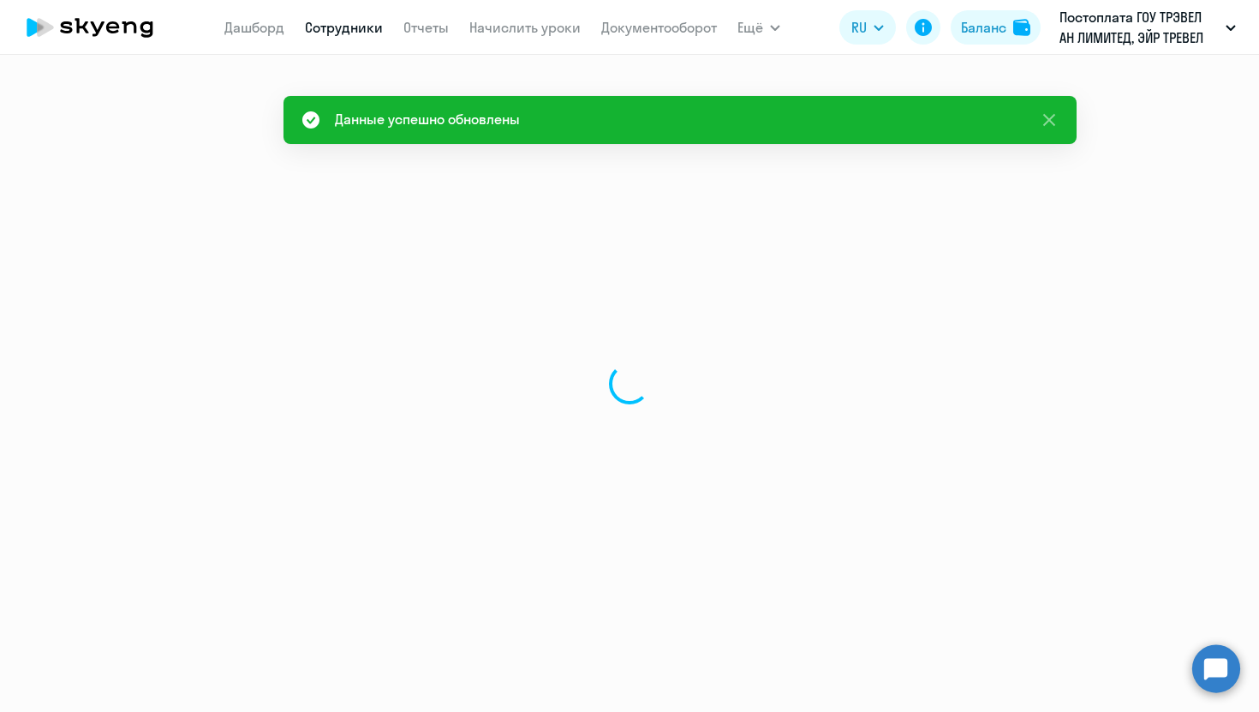
select select "30"
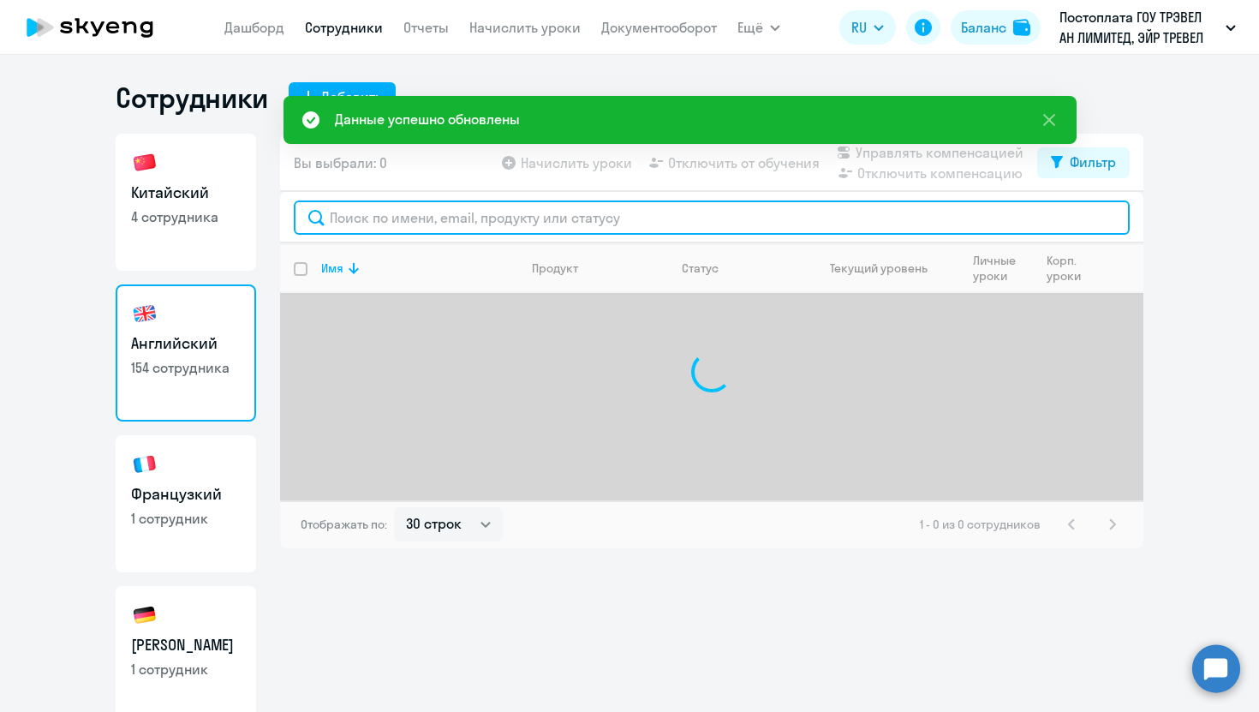
click at [361, 215] on input "text" at bounding box center [712, 217] width 836 height 34
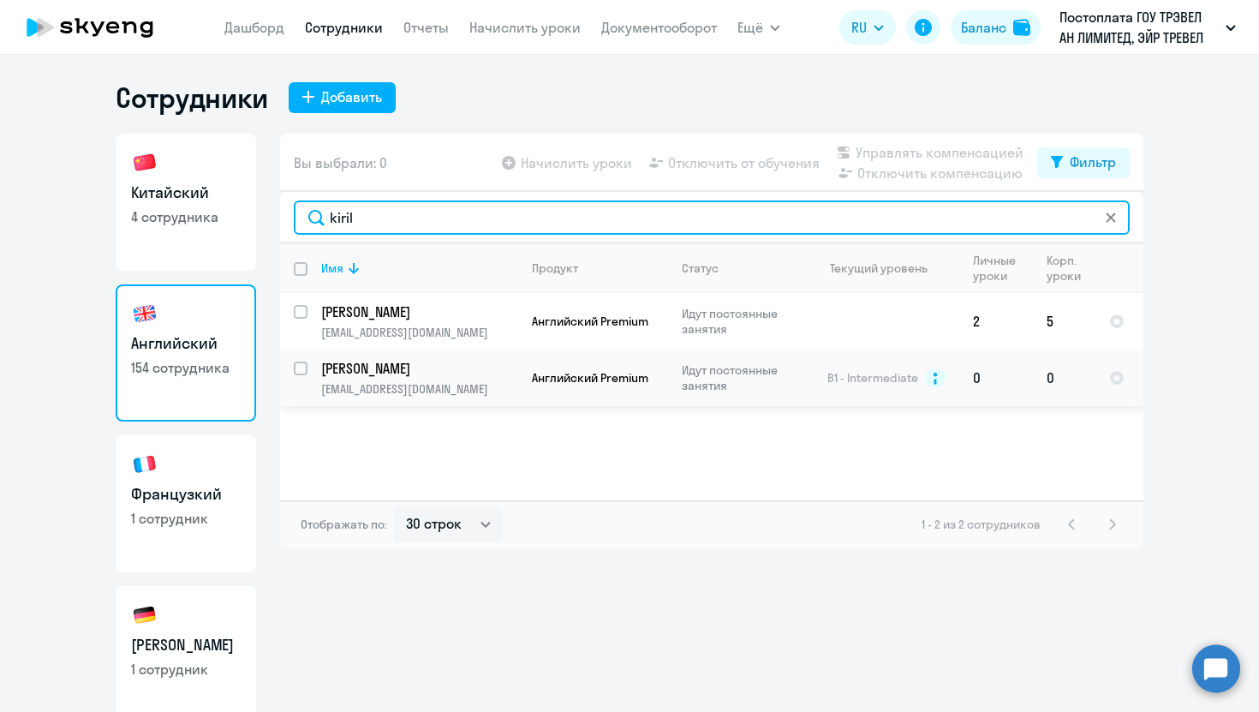
type input "kiril"
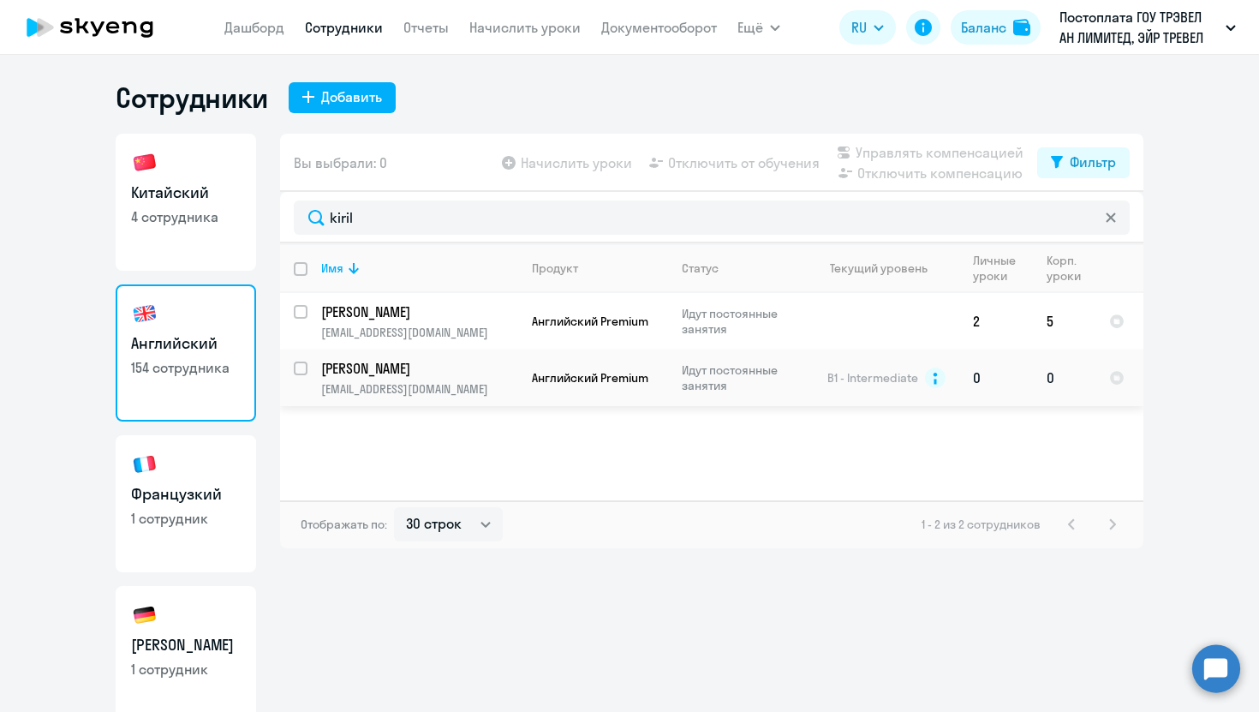
click at [301, 369] on input "select row 14715601" at bounding box center [311, 378] width 34 height 34
checkbox input "true"
click at [596, 157] on span "Начислить уроки" at bounding box center [576, 162] width 111 height 21
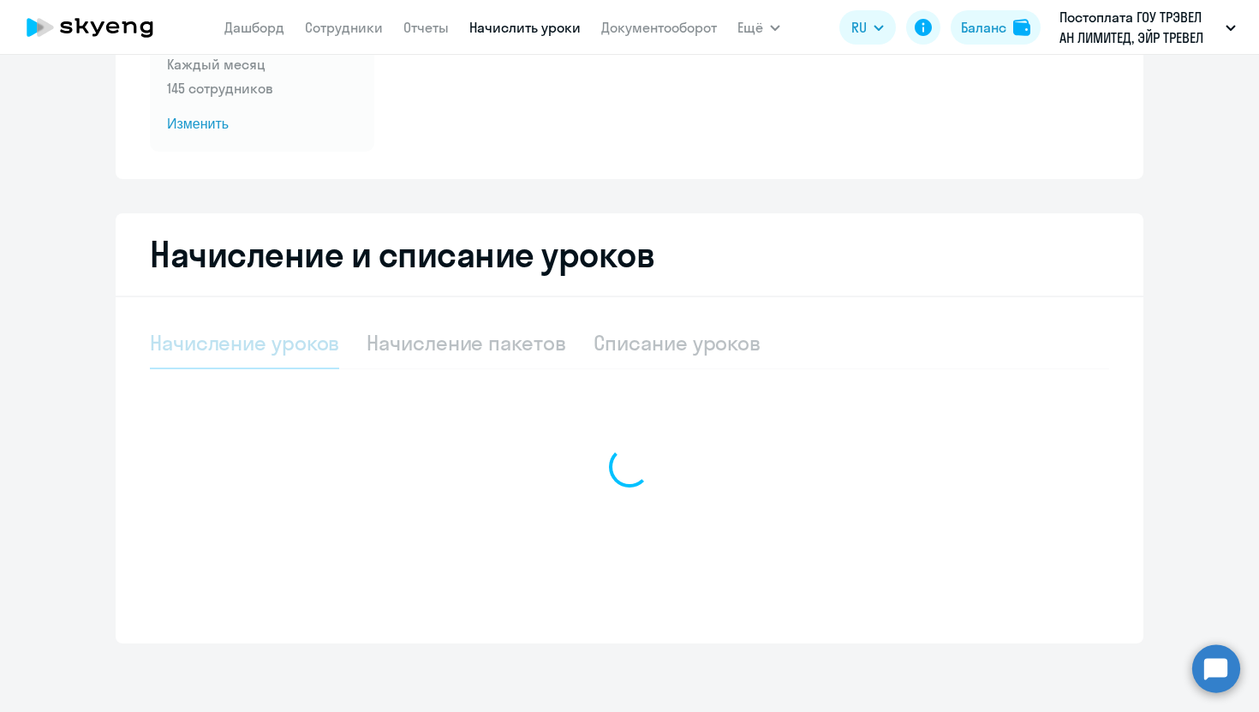
select select "10"
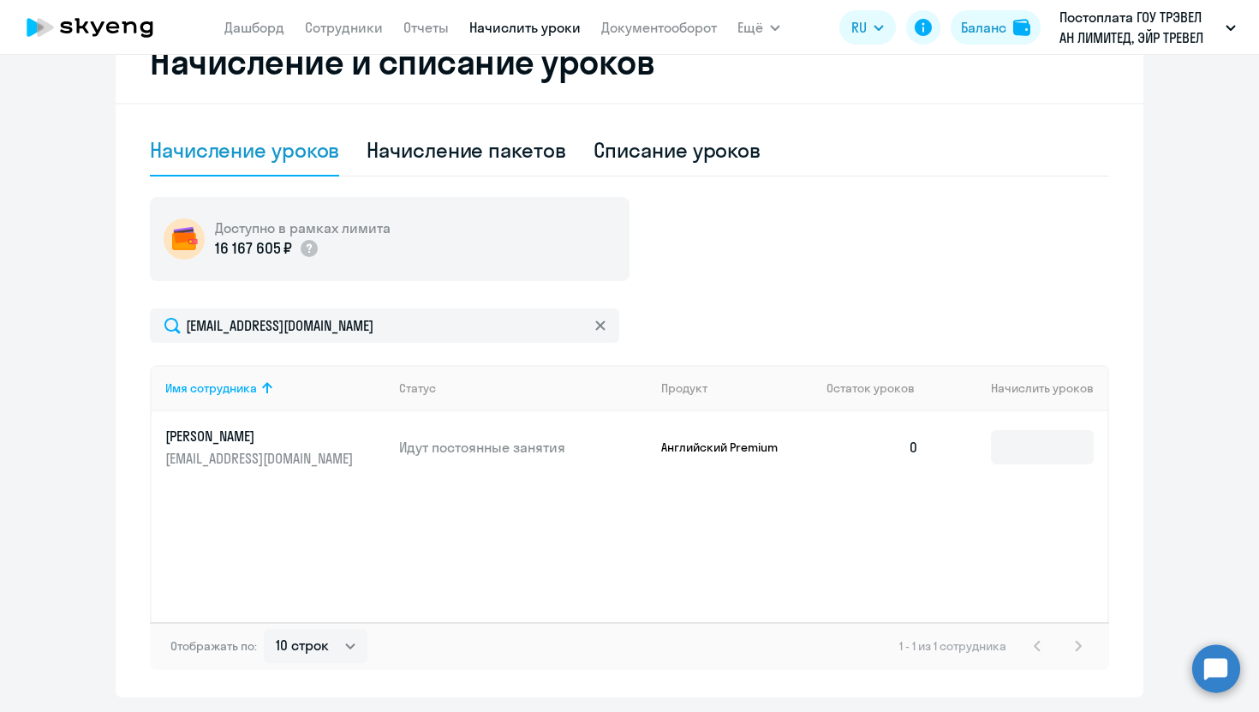
scroll to position [416, 0]
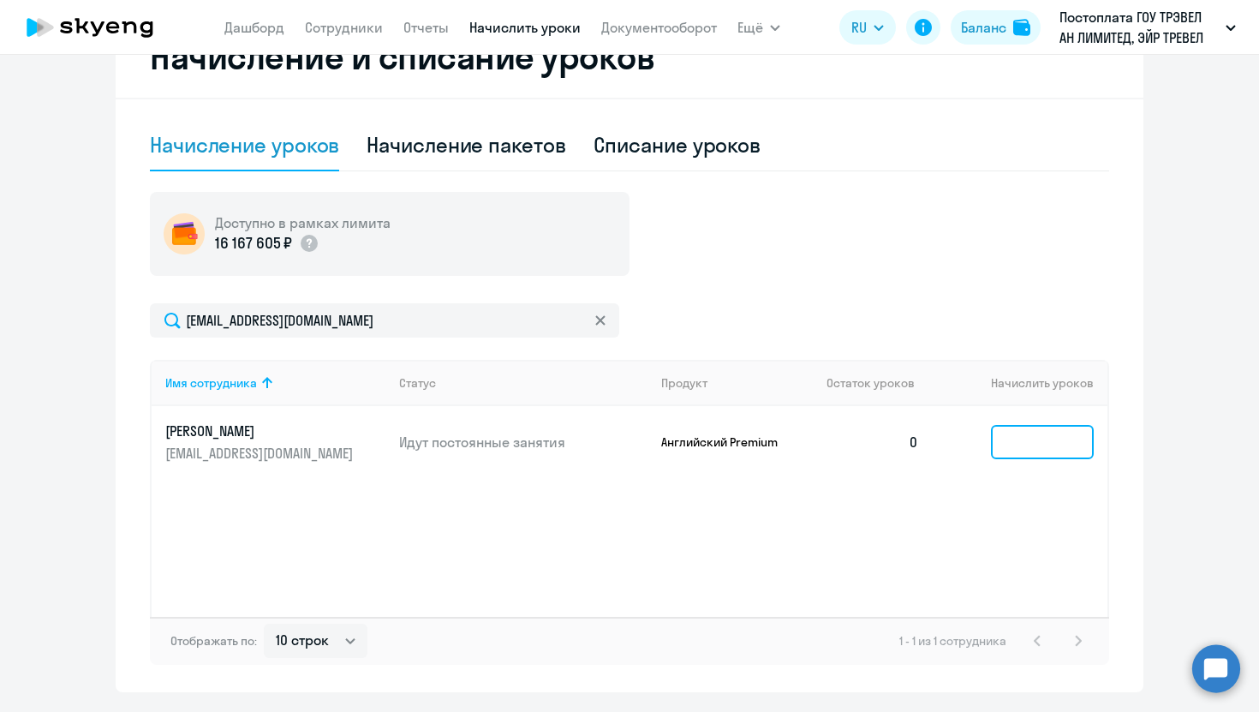
click at [1030, 432] on input at bounding box center [1042, 442] width 103 height 34
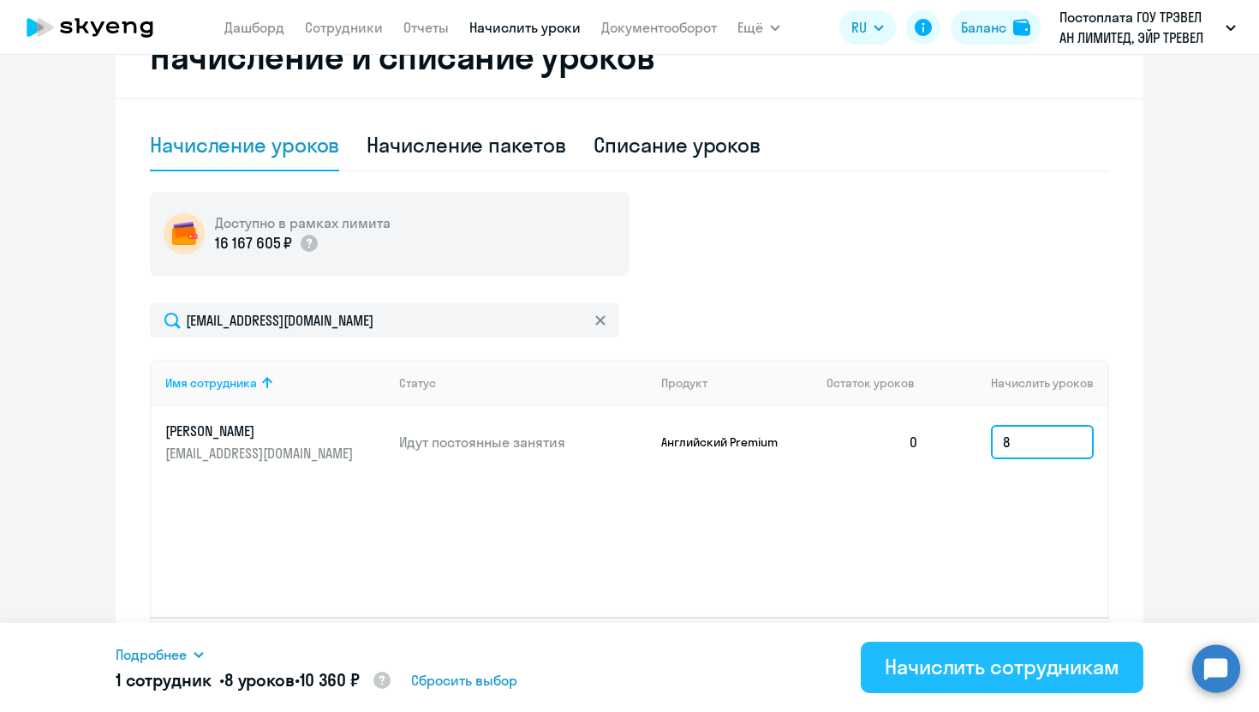
type input "8"
click at [1014, 676] on div "Начислить сотрудникам" at bounding box center [1002, 666] width 235 height 27
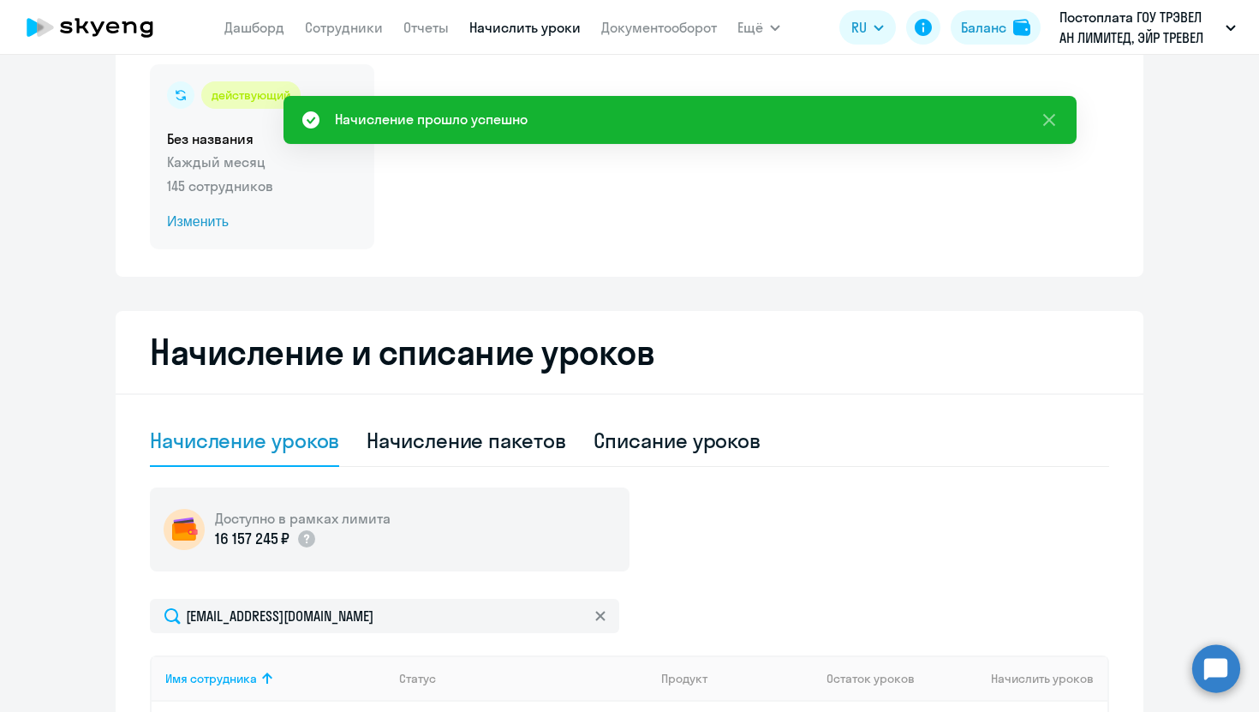
scroll to position [112, 0]
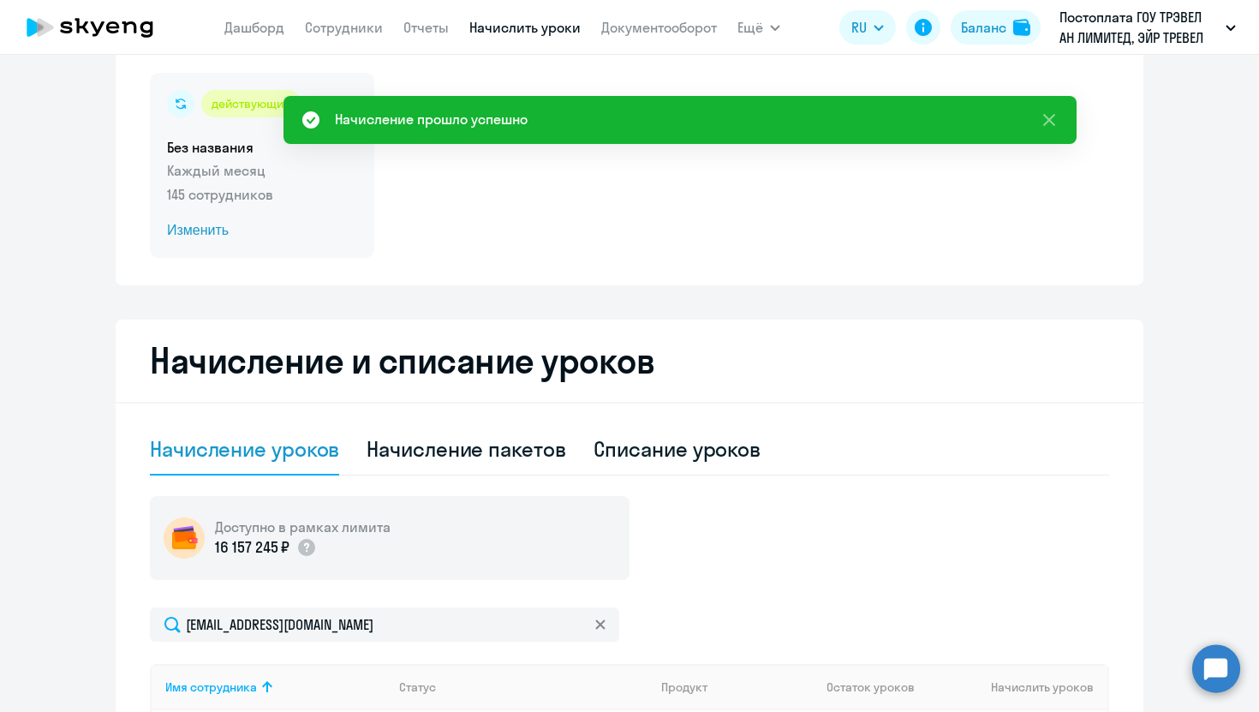
click at [199, 227] on span "Изменить" at bounding box center [262, 230] width 190 height 21
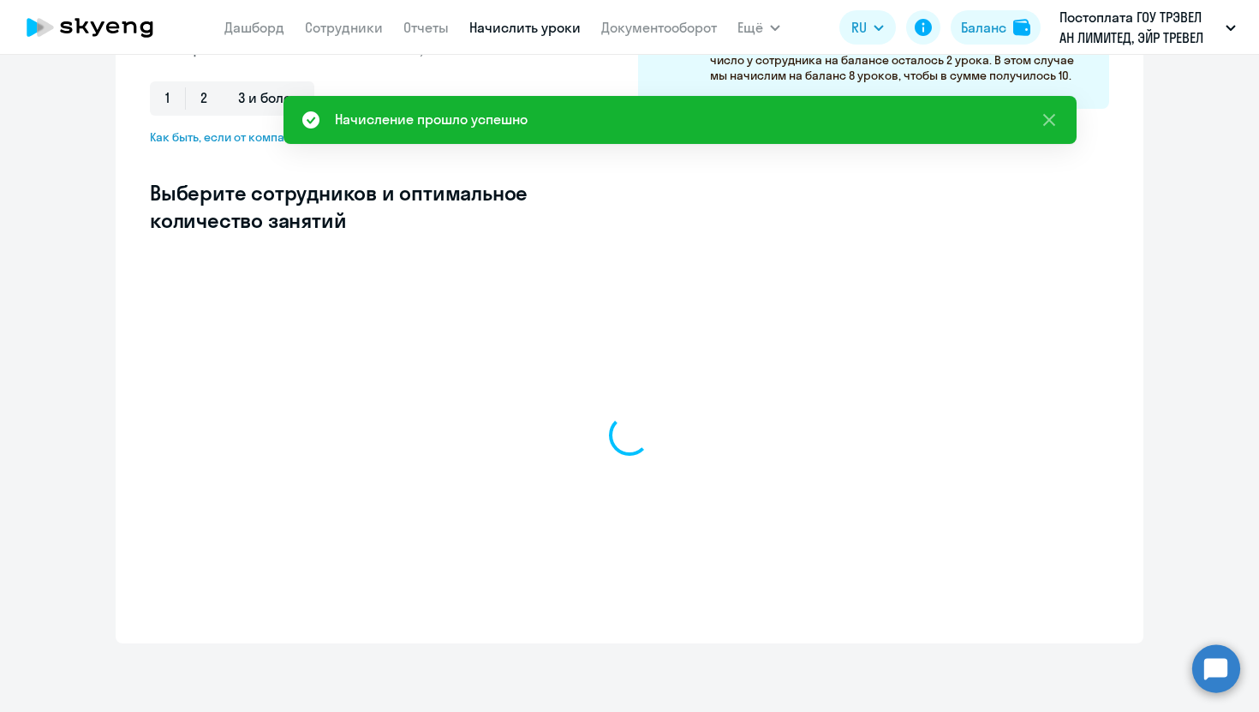
scroll to position [376, 0]
select select "10"
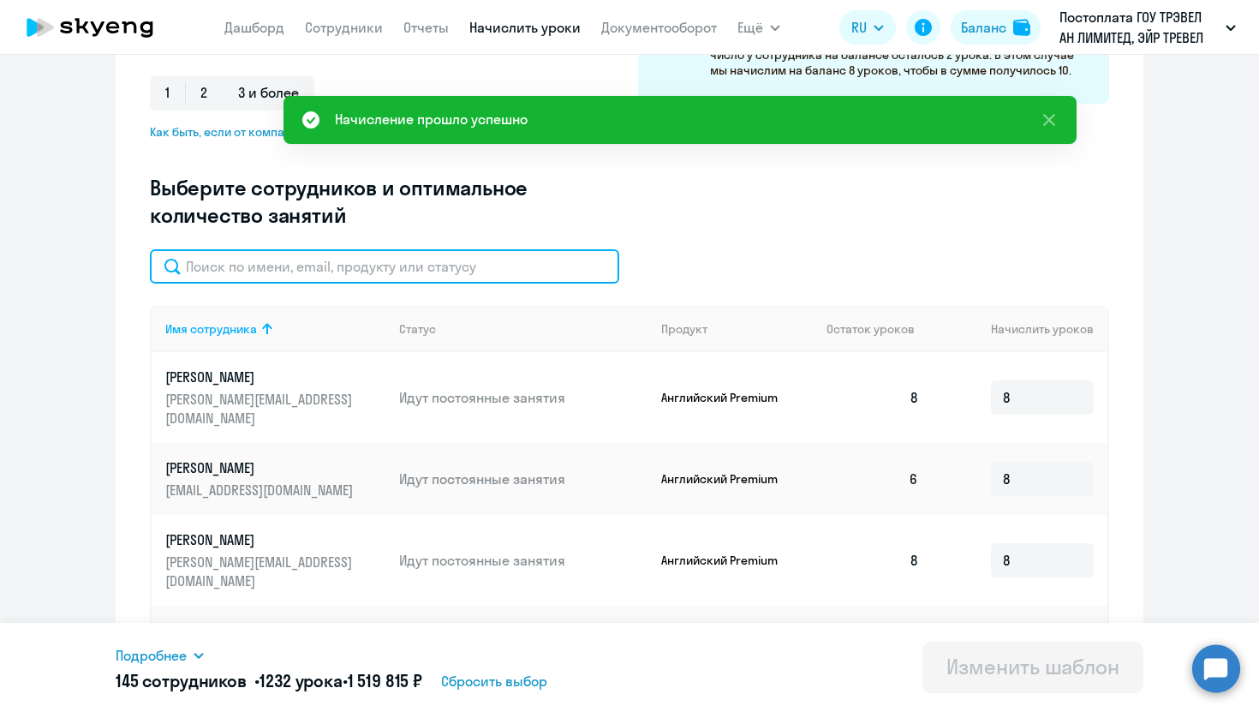
click at [362, 270] on input "text" at bounding box center [384, 266] width 469 height 34
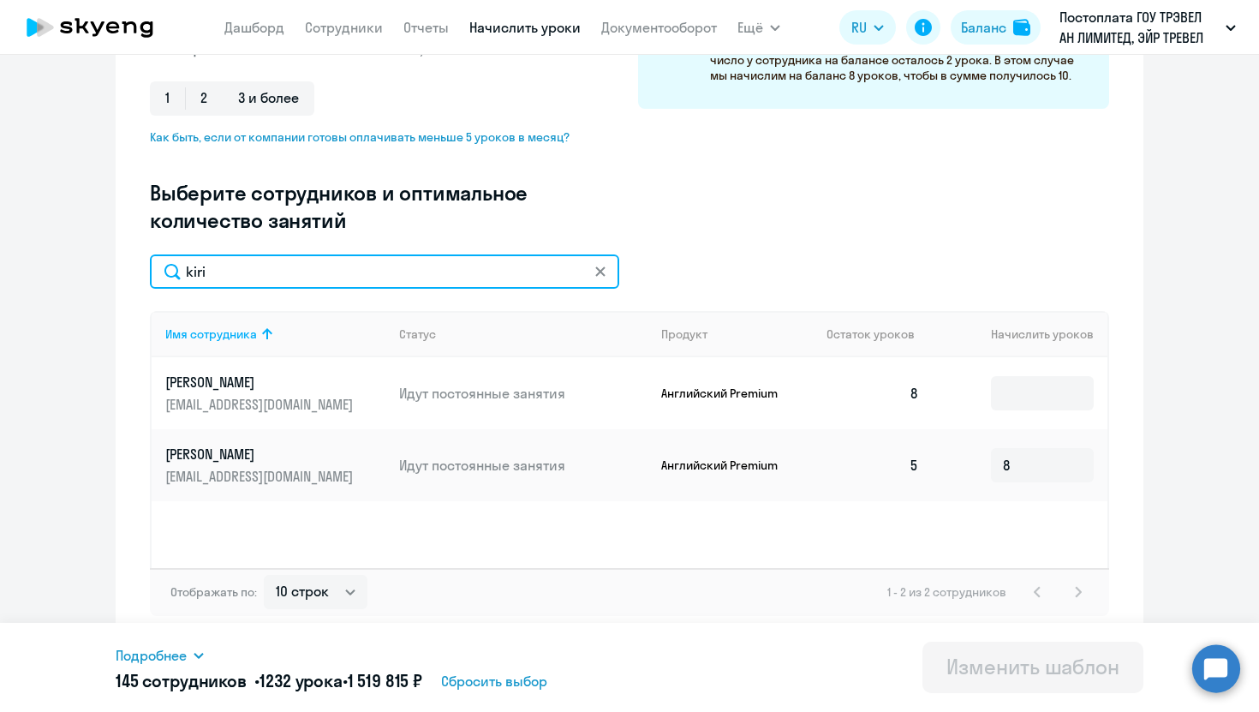
scroll to position [371, 0]
type input "kiri"
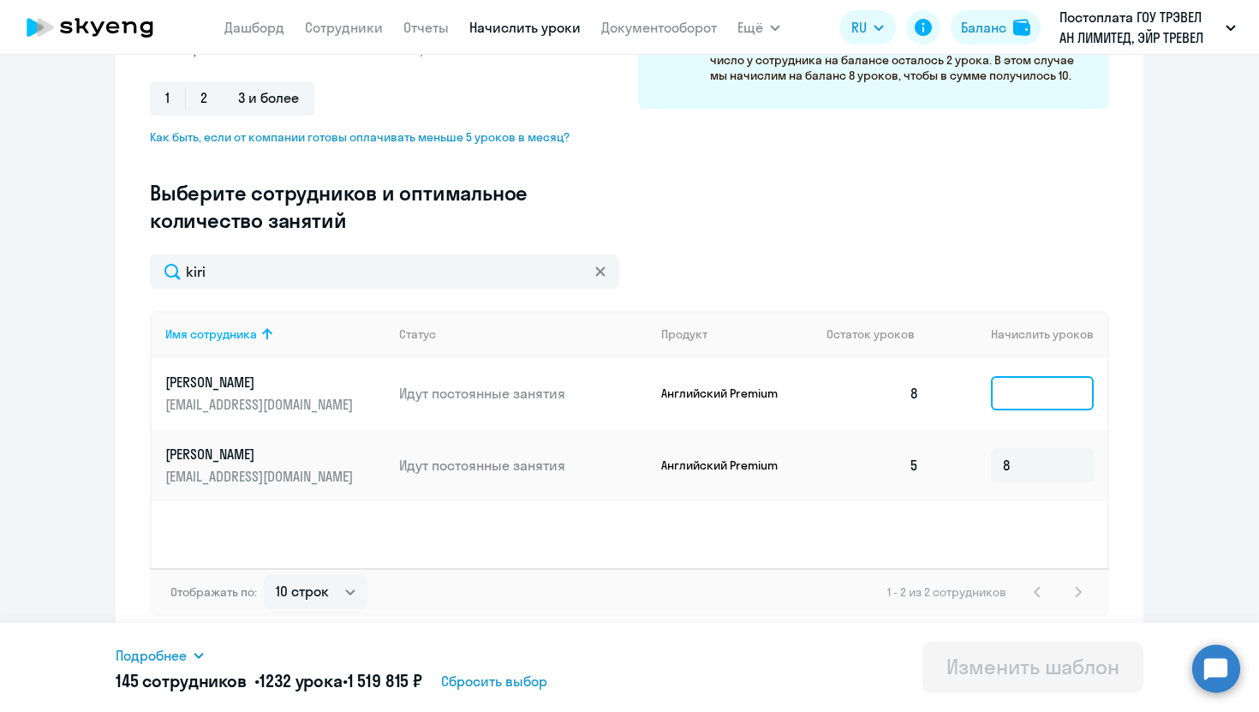
click at [1033, 397] on input at bounding box center [1042, 393] width 103 height 34
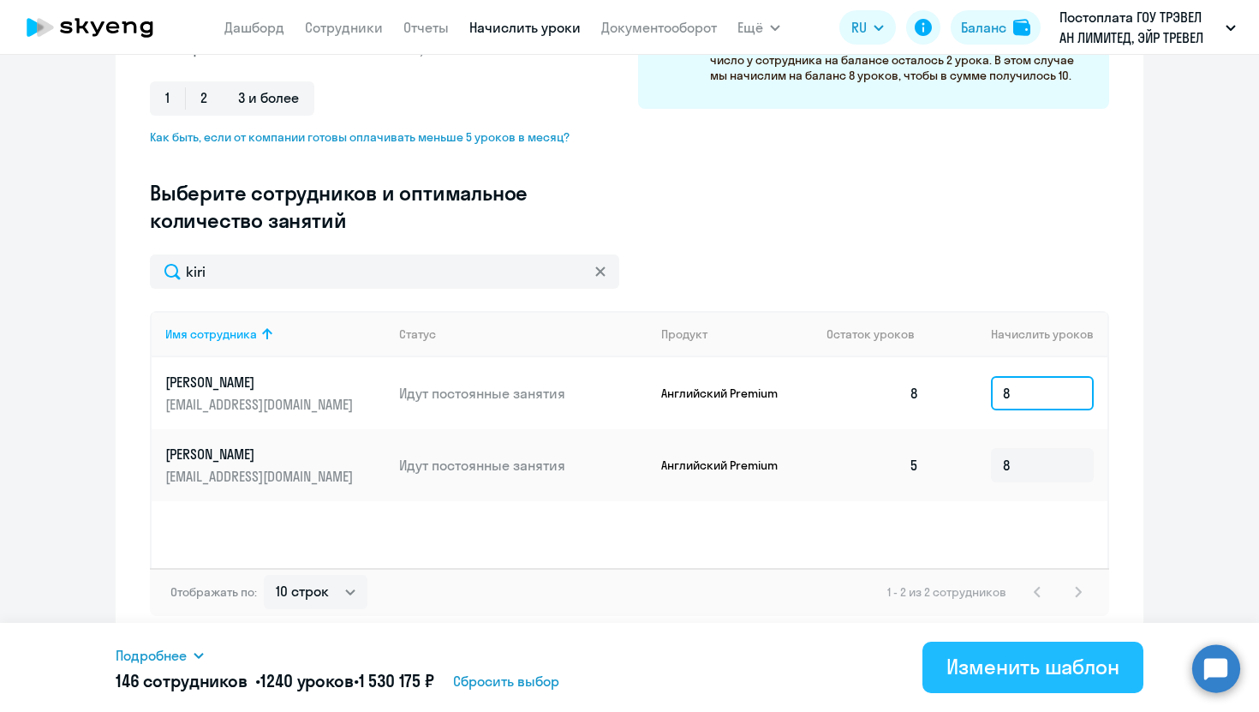
type input "8"
click at [995, 673] on div "Изменить шаблон" at bounding box center [1032, 666] width 173 height 27
